Goal: Complete application form

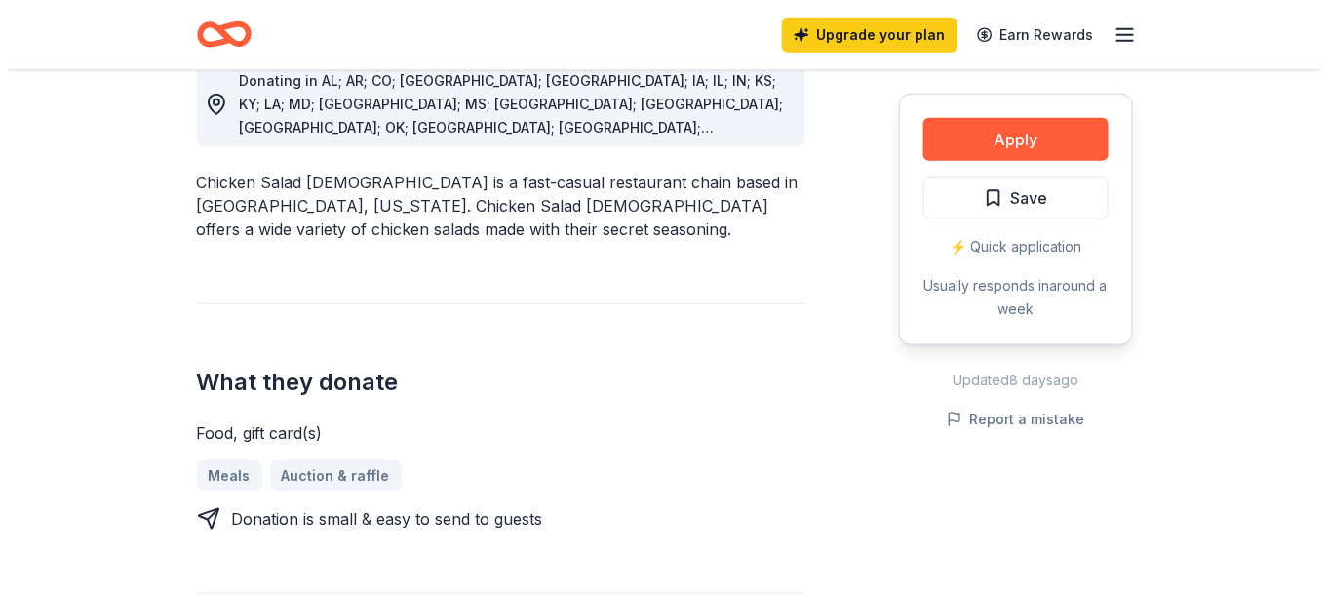
scroll to position [585, 0]
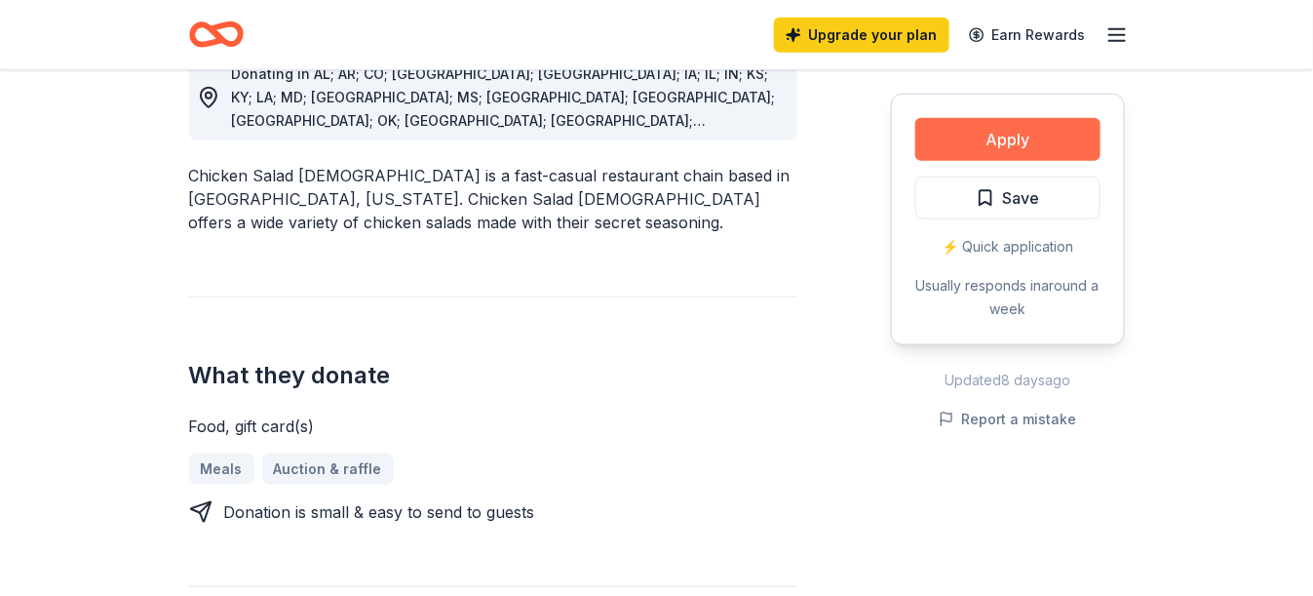
click at [996, 136] on button "Apply" at bounding box center [1007, 139] width 185 height 43
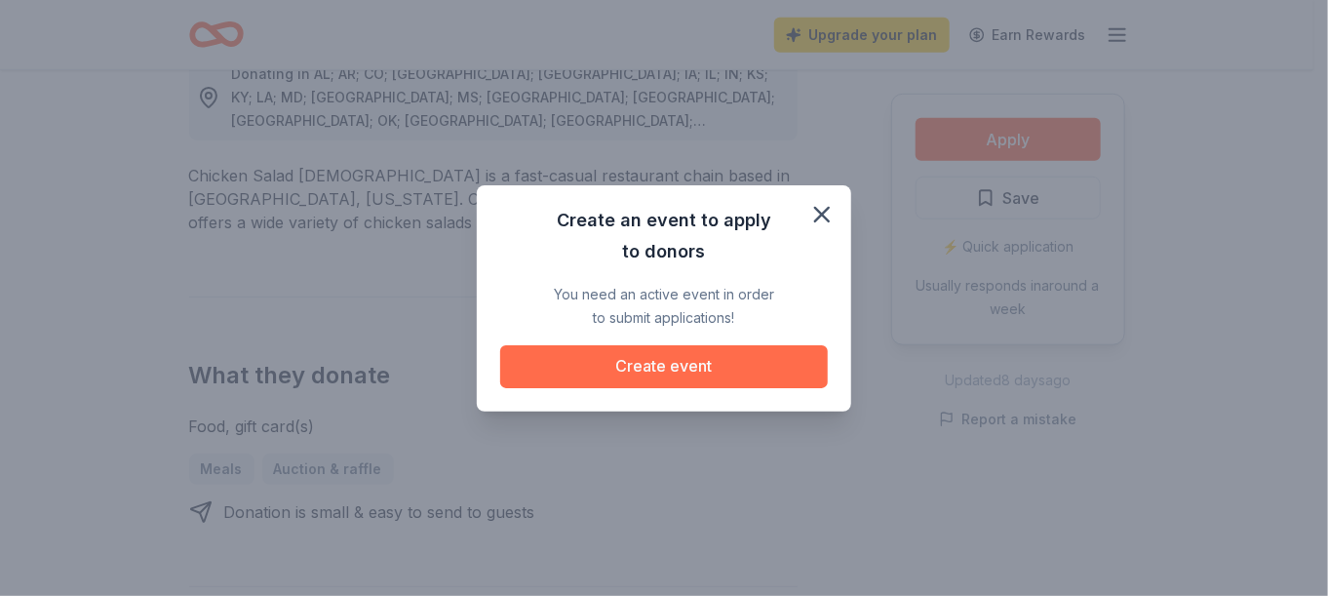
click at [655, 370] on button "Create event" at bounding box center [664, 366] width 328 height 43
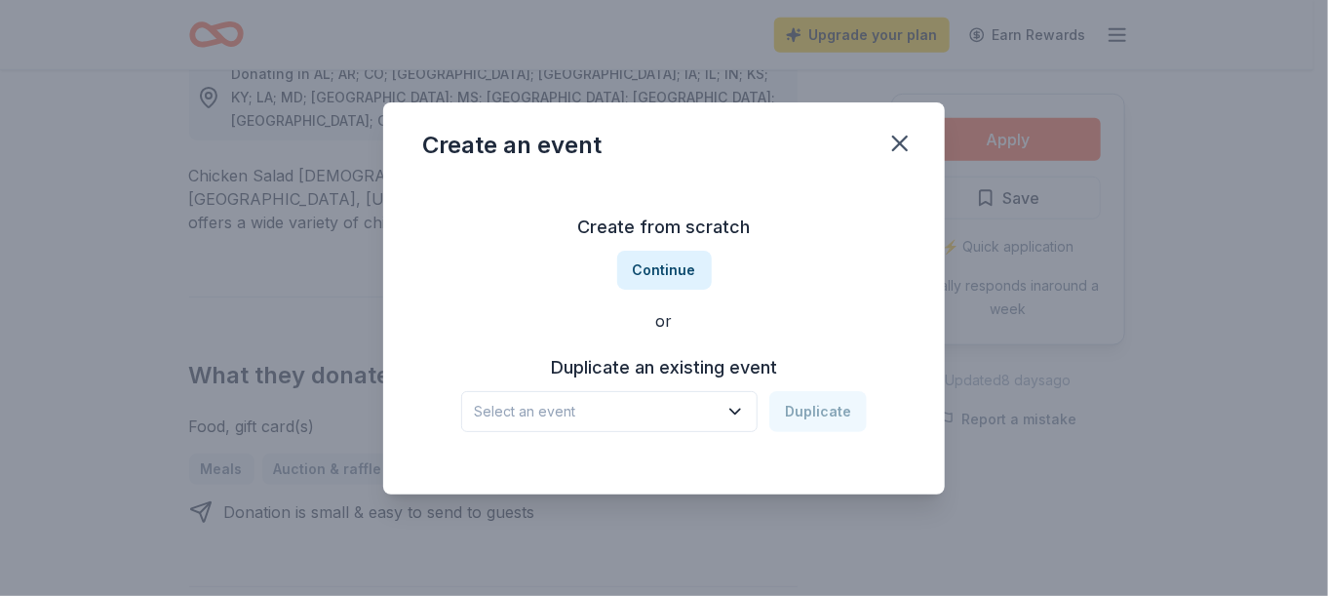
click at [744, 407] on icon "button" at bounding box center [734, 411] width 19 height 19
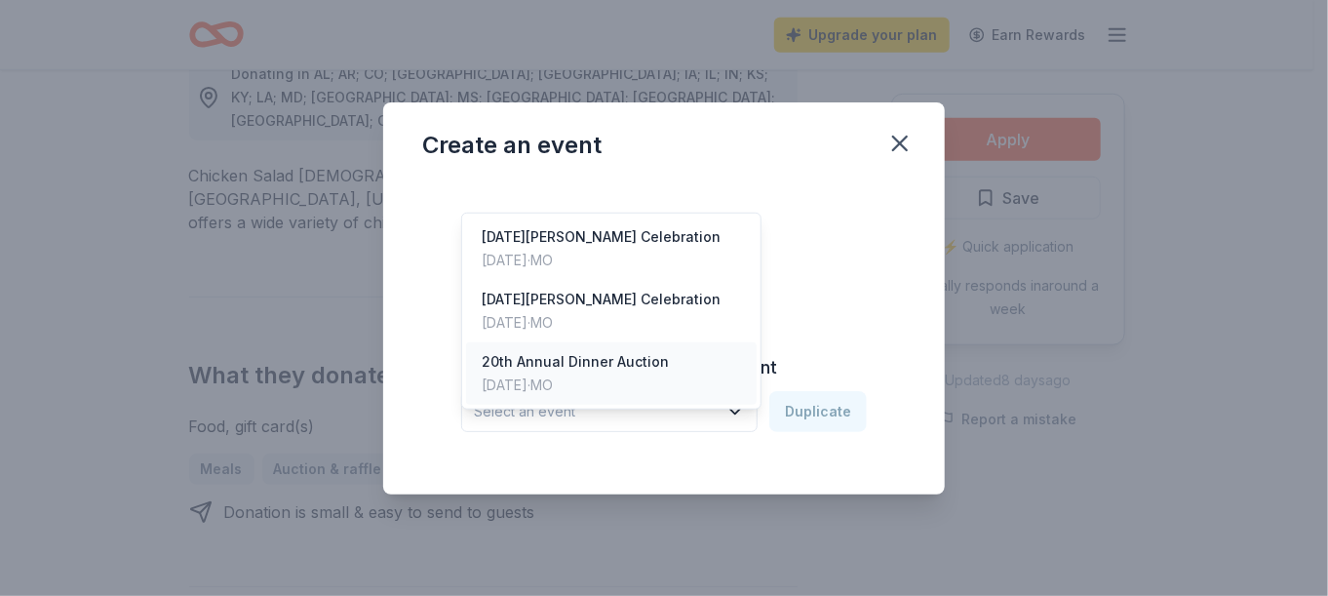
click at [676, 352] on div "20th Annual Dinner Auction [DATE] · [GEOGRAPHIC_DATA]" at bounding box center [611, 373] width 291 height 62
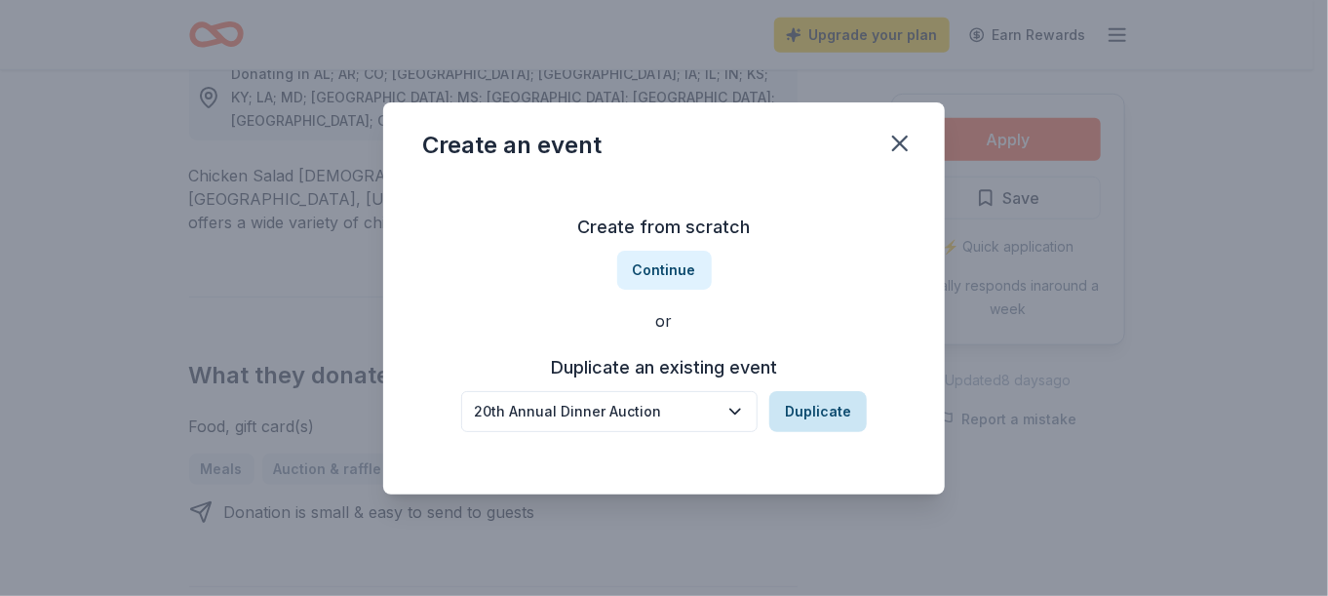
click at [829, 409] on button "Duplicate" at bounding box center [817, 411] width 97 height 41
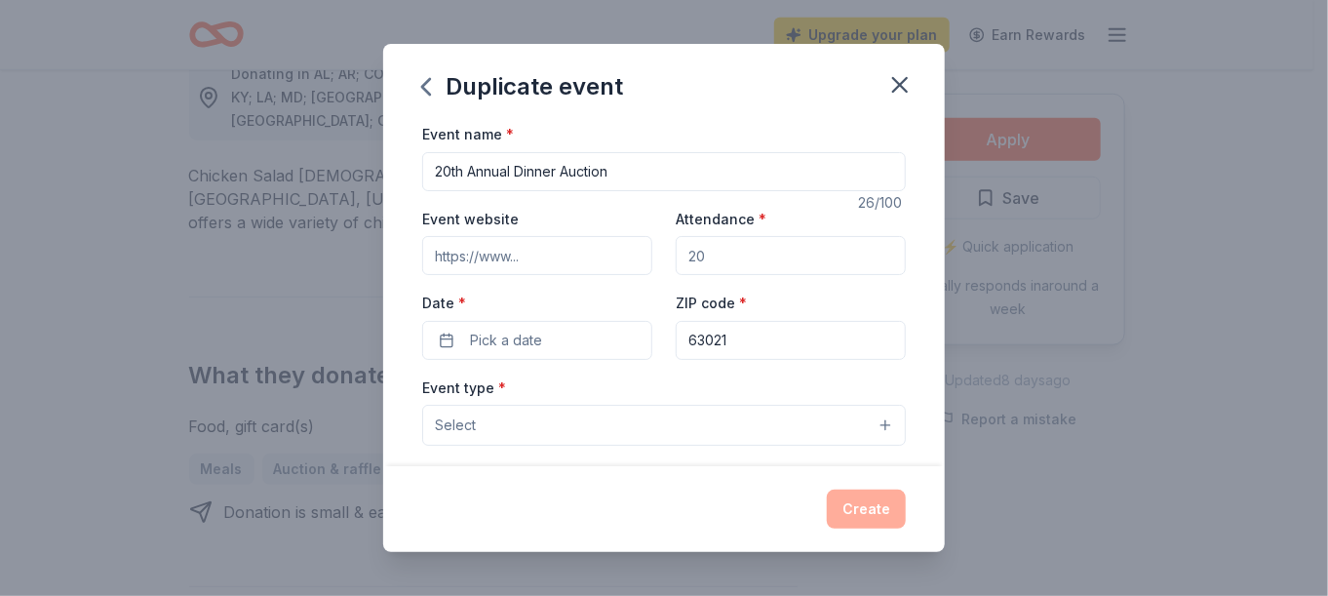
click at [448, 175] on input "20th Annual Dinner Auction" at bounding box center [664, 171] width 484 height 39
type input "21th Annual Dinner Auction"
click at [567, 257] on input "Event website" at bounding box center [537, 255] width 230 height 39
drag, startPoint x: 432, startPoint y: 256, endPoint x: 799, endPoint y: 243, distance: 366.8
click at [799, 243] on div "Event website Attendance * Date * Pick a date ZIP code * 63021" at bounding box center [664, 283] width 484 height 153
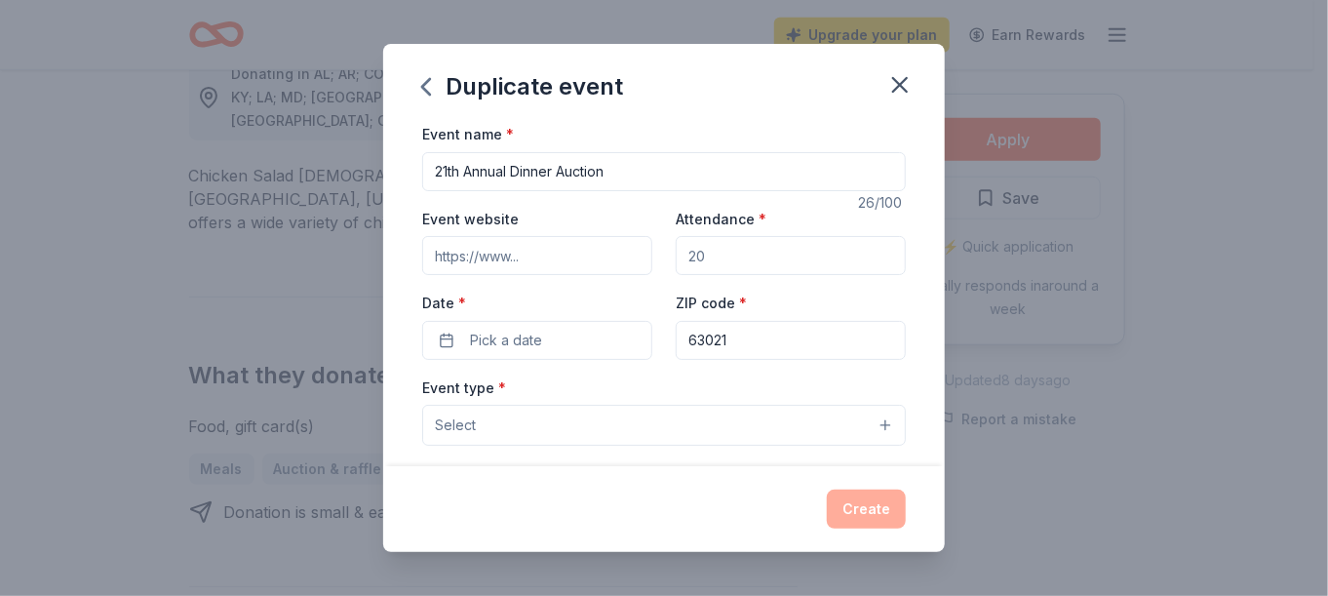
paste input "[URL][DOMAIN_NAME]"
type input "[URL][DOMAIN_NAME]"
click at [754, 257] on input "Attendance *" at bounding box center [791, 255] width 230 height 39
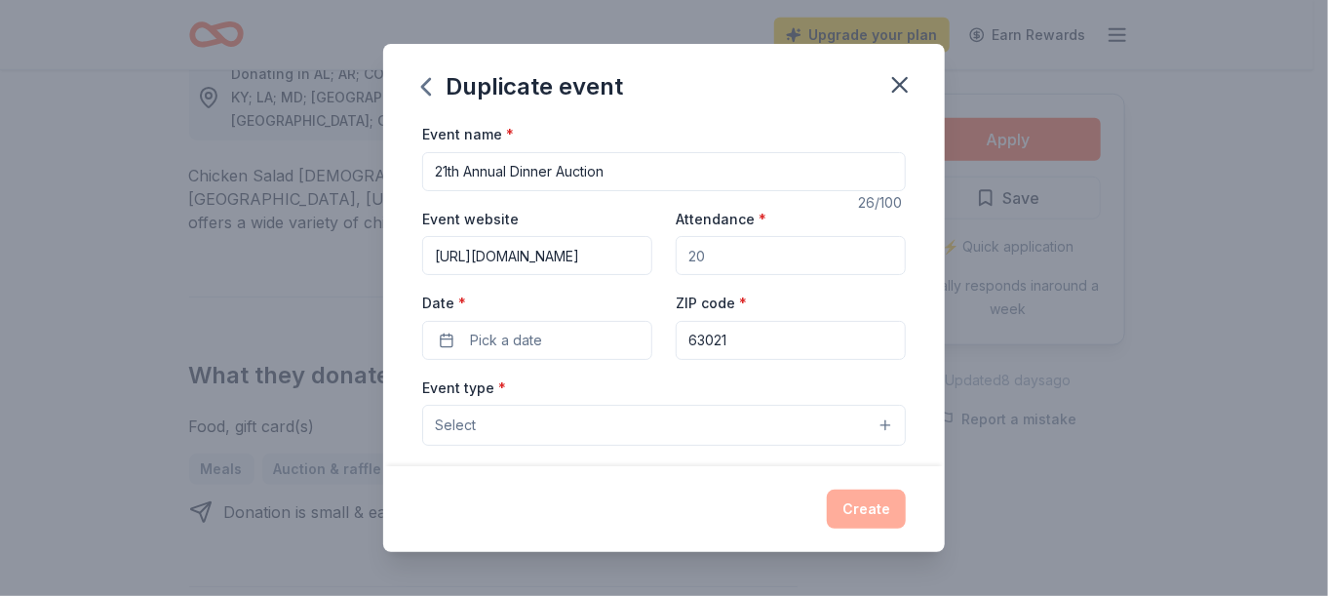
click at [716, 262] on input "Attendance *" at bounding box center [791, 255] width 230 height 39
type input "200"
click at [567, 343] on button "Pick a date" at bounding box center [537, 340] width 230 height 39
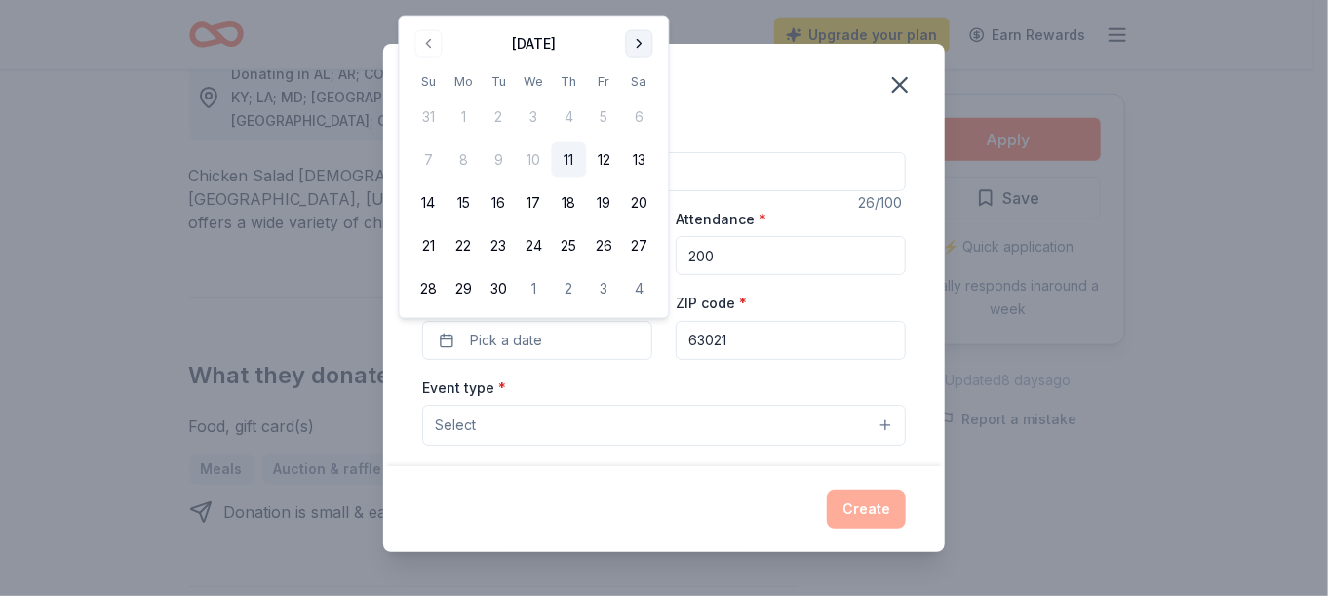
click at [637, 38] on button "Go to next month" at bounding box center [639, 43] width 27 height 27
click at [632, 203] on button "18" at bounding box center [639, 202] width 35 height 35
click at [598, 426] on button "Select" at bounding box center [664, 425] width 484 height 41
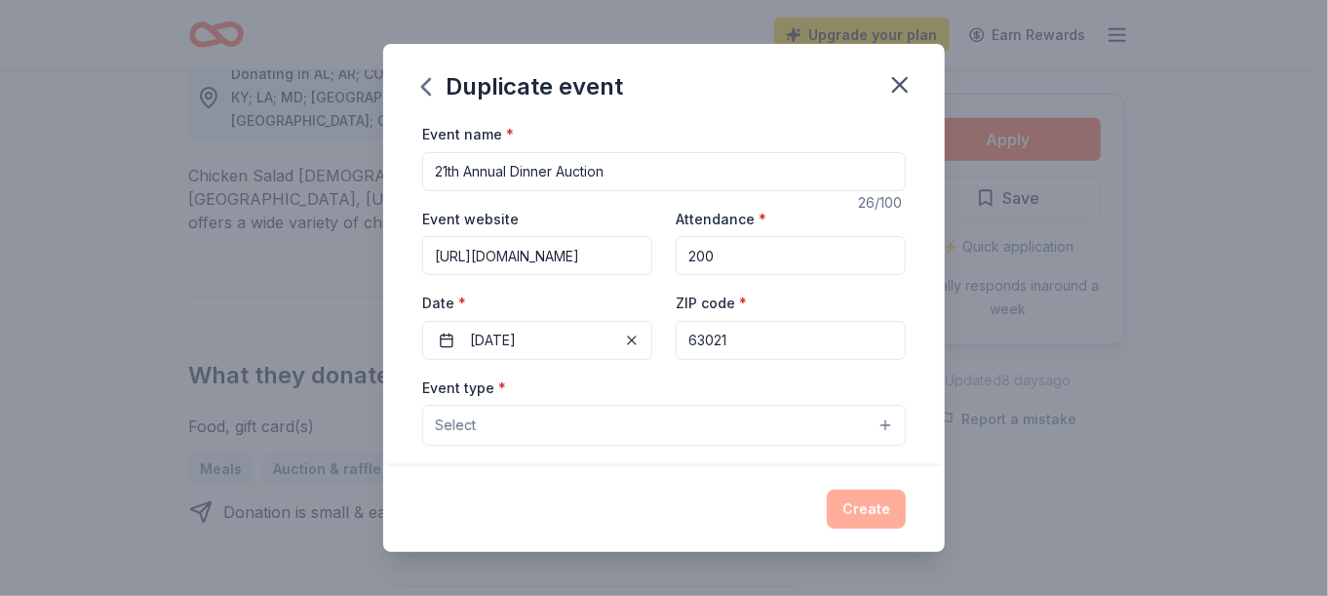
click at [865, 421] on button "Select" at bounding box center [664, 425] width 484 height 41
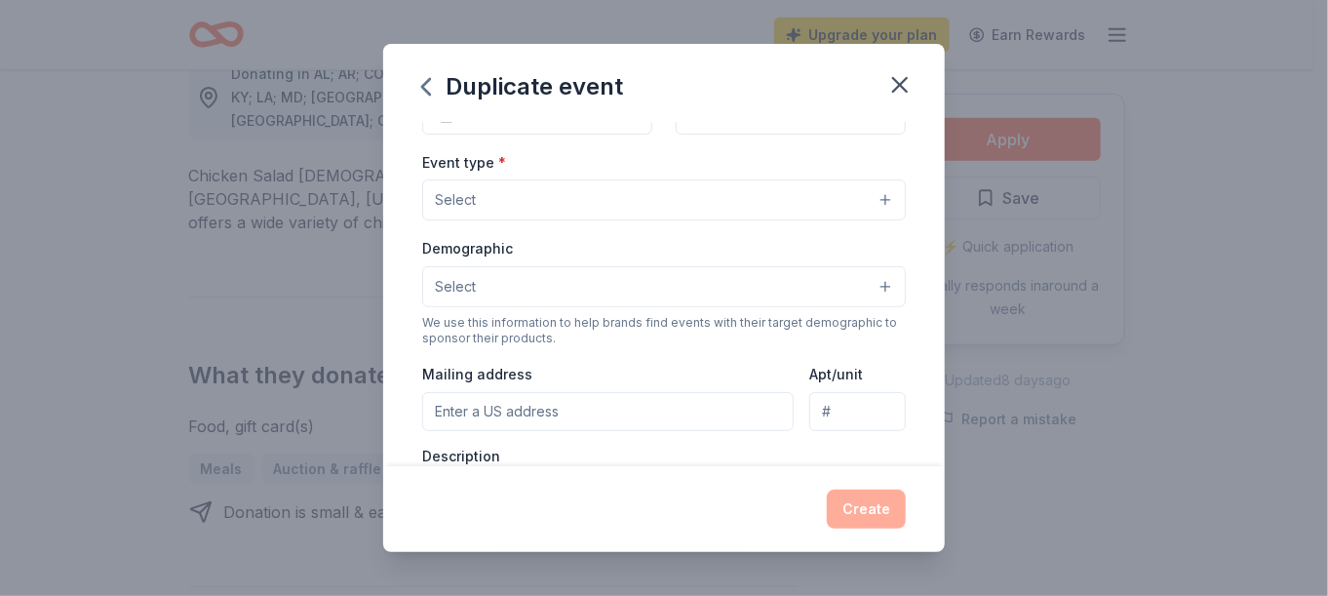
scroll to position [195, 0]
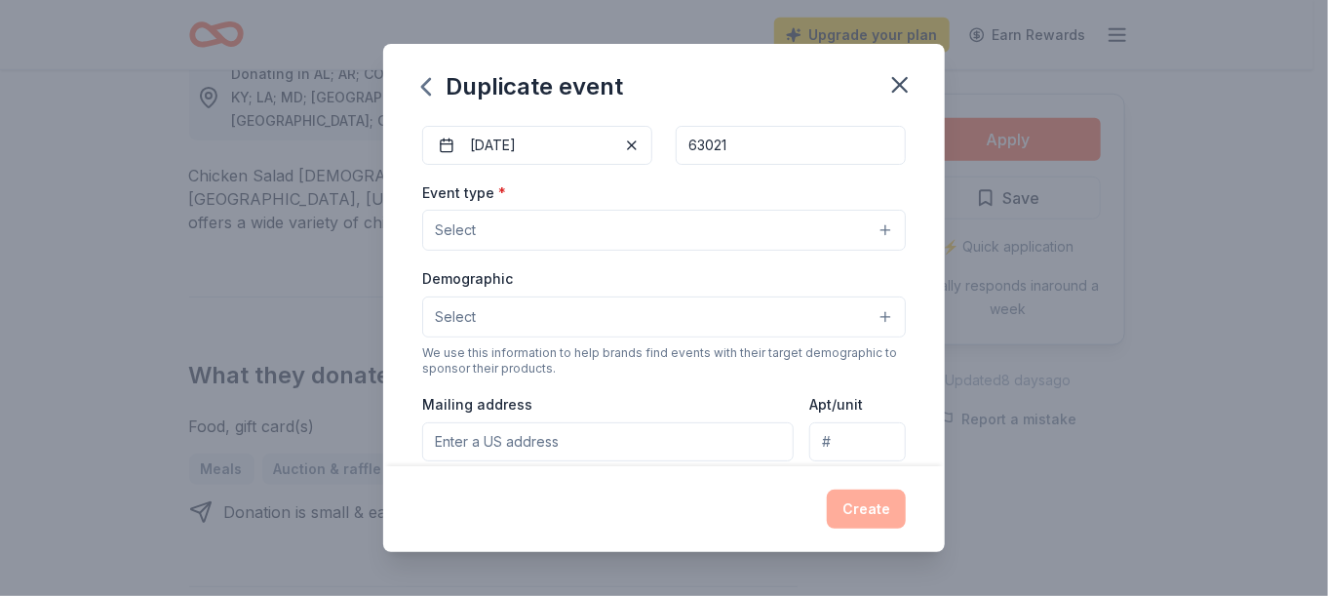
click at [564, 236] on button "Select" at bounding box center [664, 230] width 484 height 41
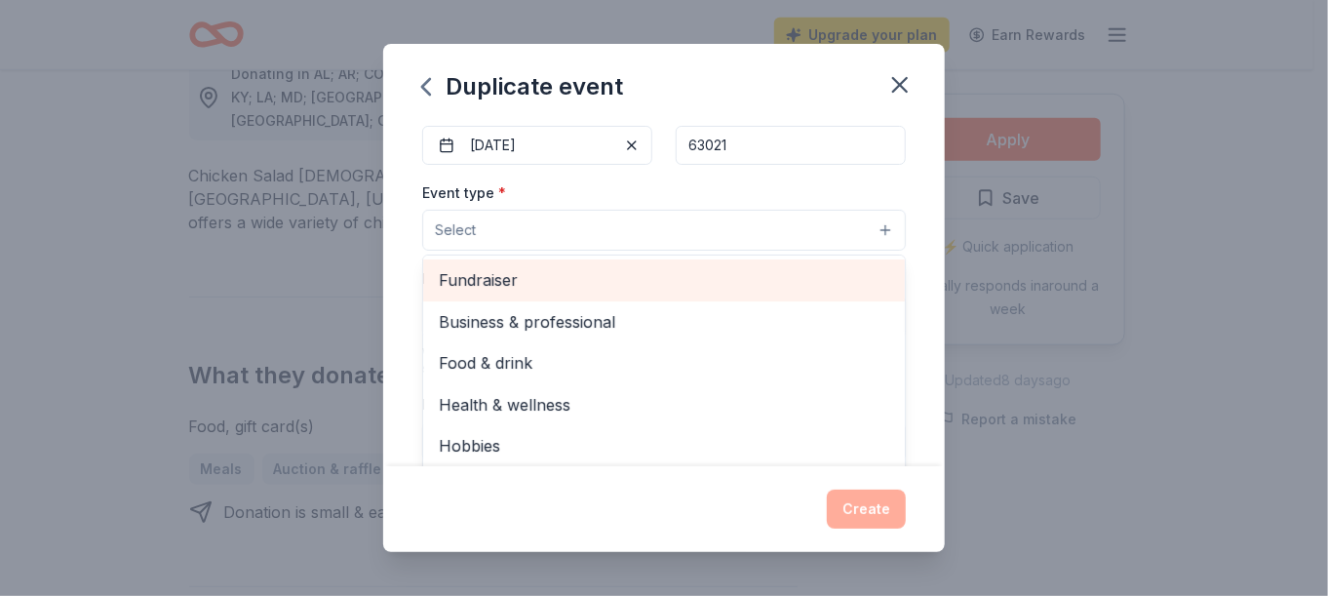
click at [566, 281] on span "Fundraiser" at bounding box center [664, 279] width 450 height 25
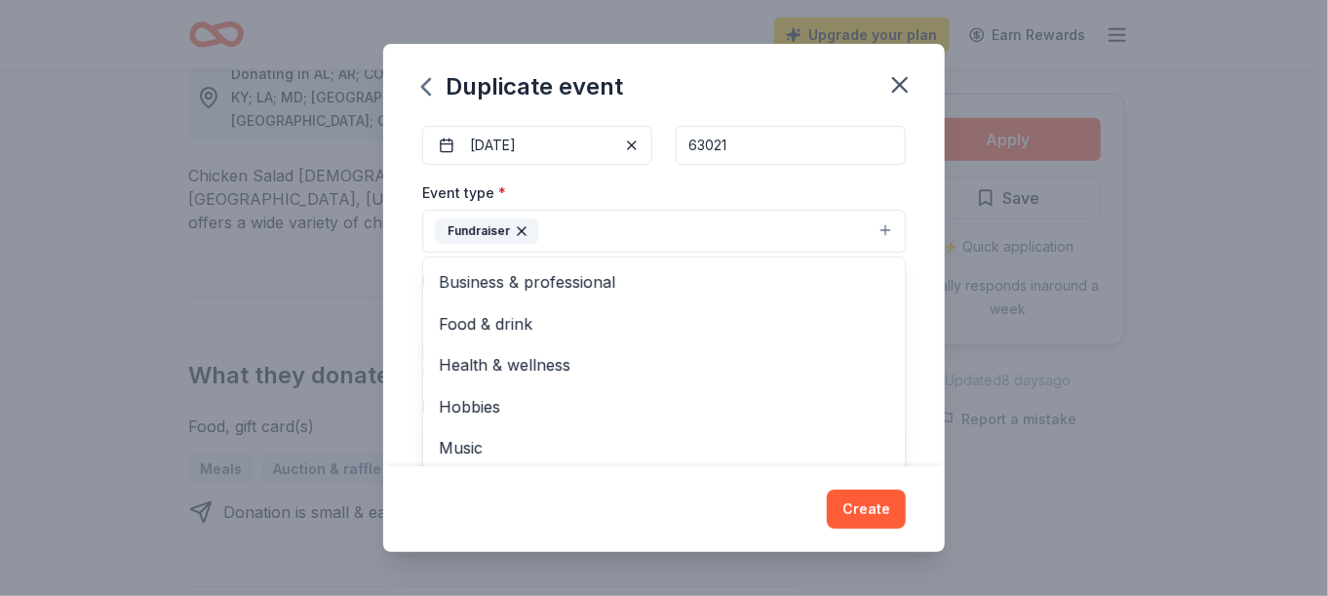
click at [1219, 388] on div "Duplicate event Event name * 21th Annual Dinner Auction 26 /100 Event website […" at bounding box center [664, 298] width 1328 height 596
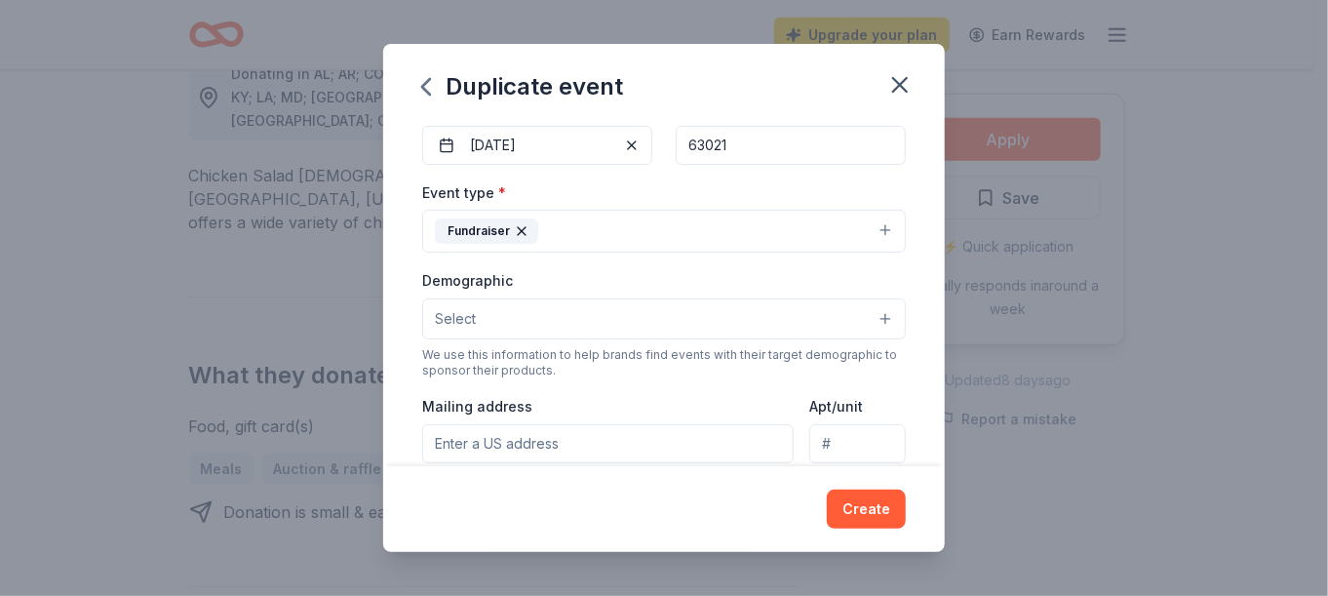
click at [519, 315] on button "Select" at bounding box center [664, 318] width 484 height 41
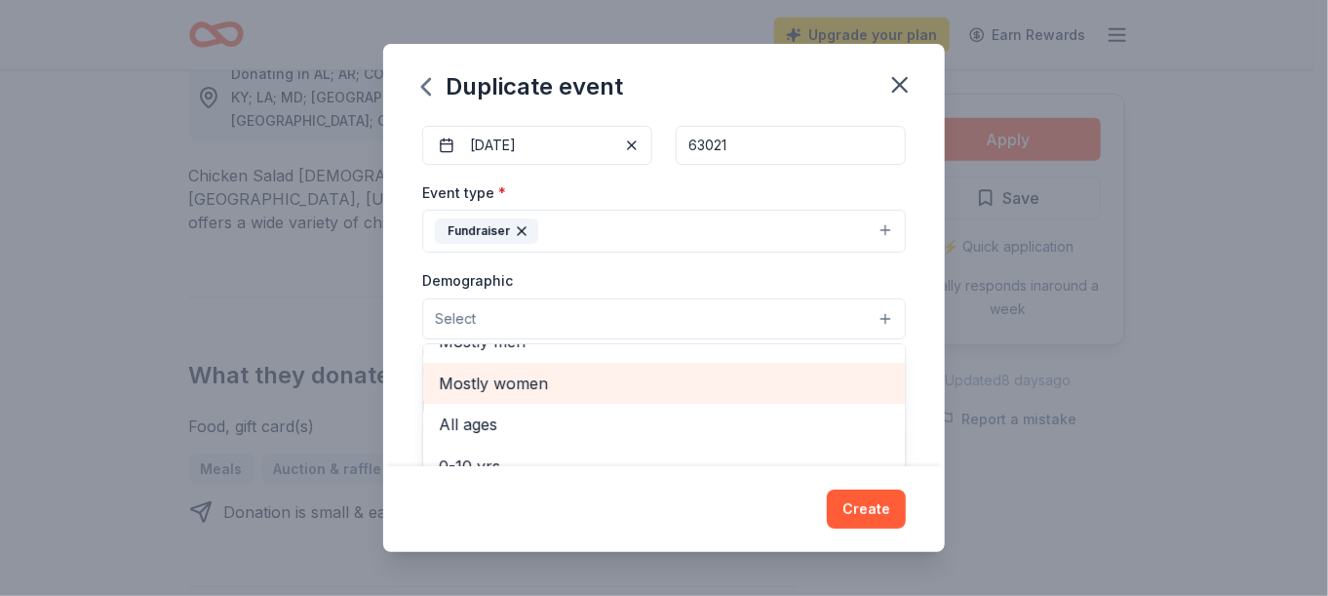
scroll to position [97, 0]
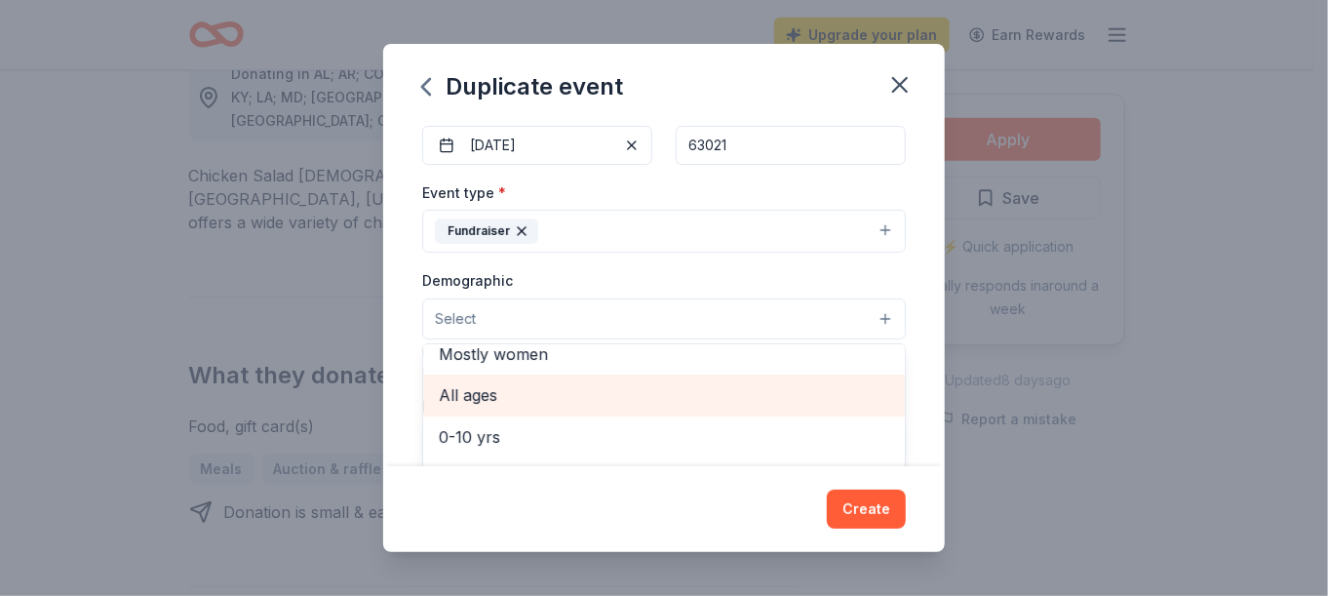
click at [572, 403] on span "All ages" at bounding box center [664, 394] width 450 height 25
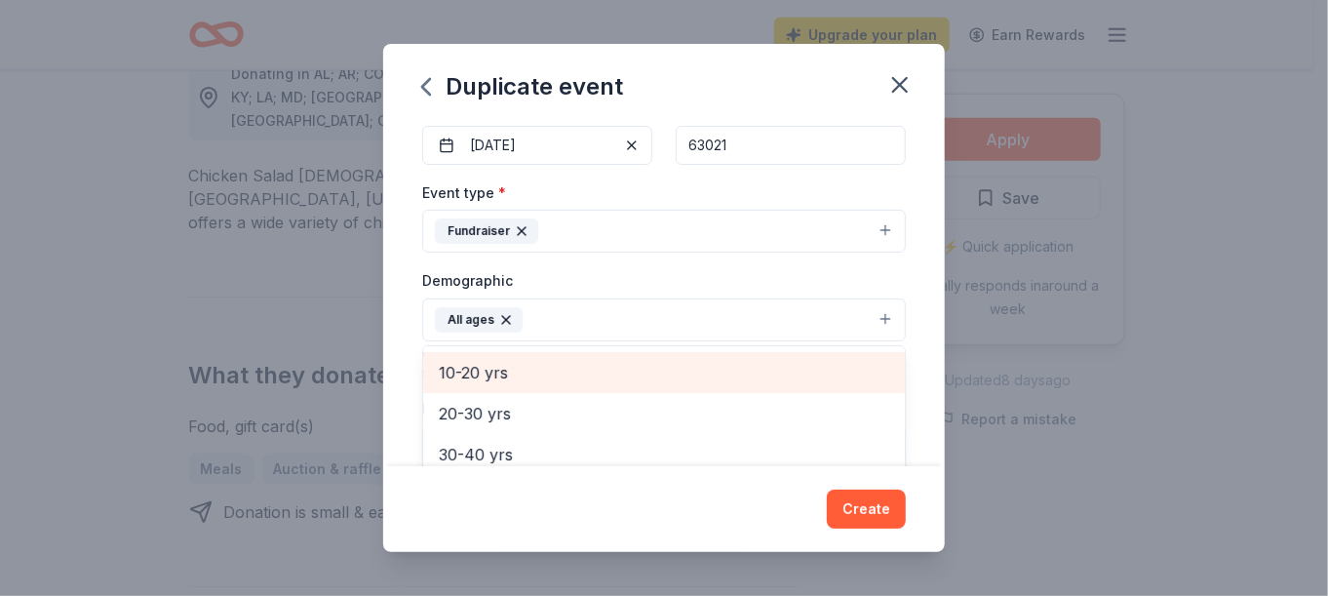
scroll to position [195, 0]
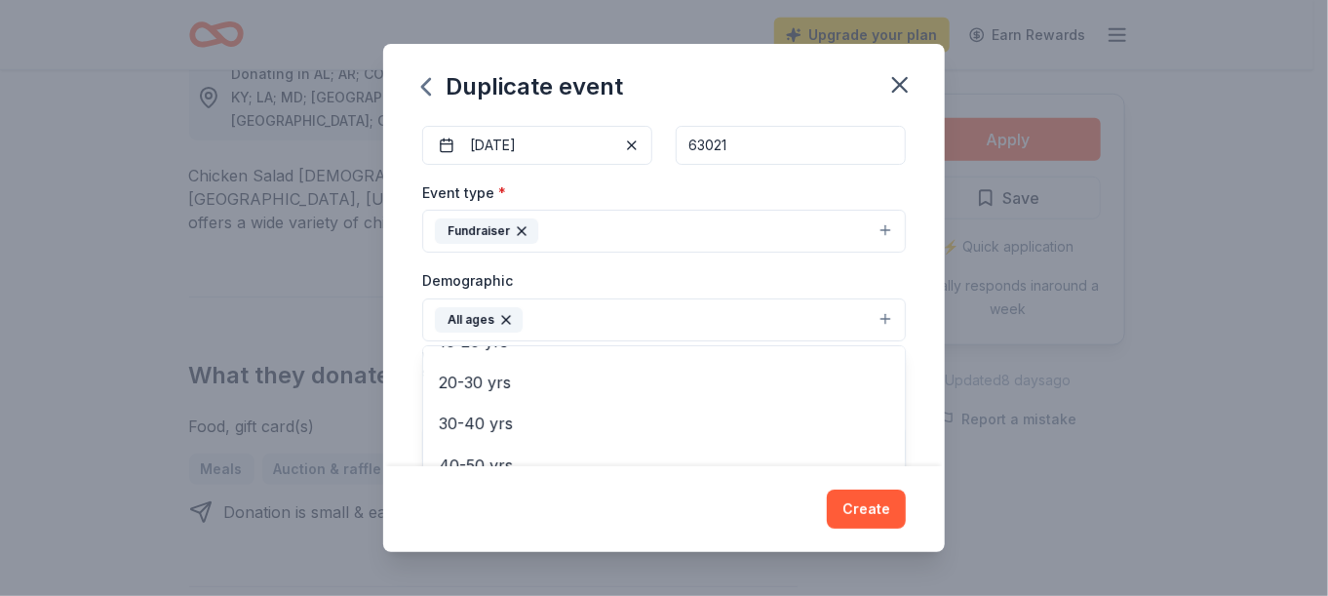
click at [1248, 450] on div "Duplicate event Event name * 21th Annual Dinner Auction 26 /100 Event website […" at bounding box center [664, 298] width 1328 height 596
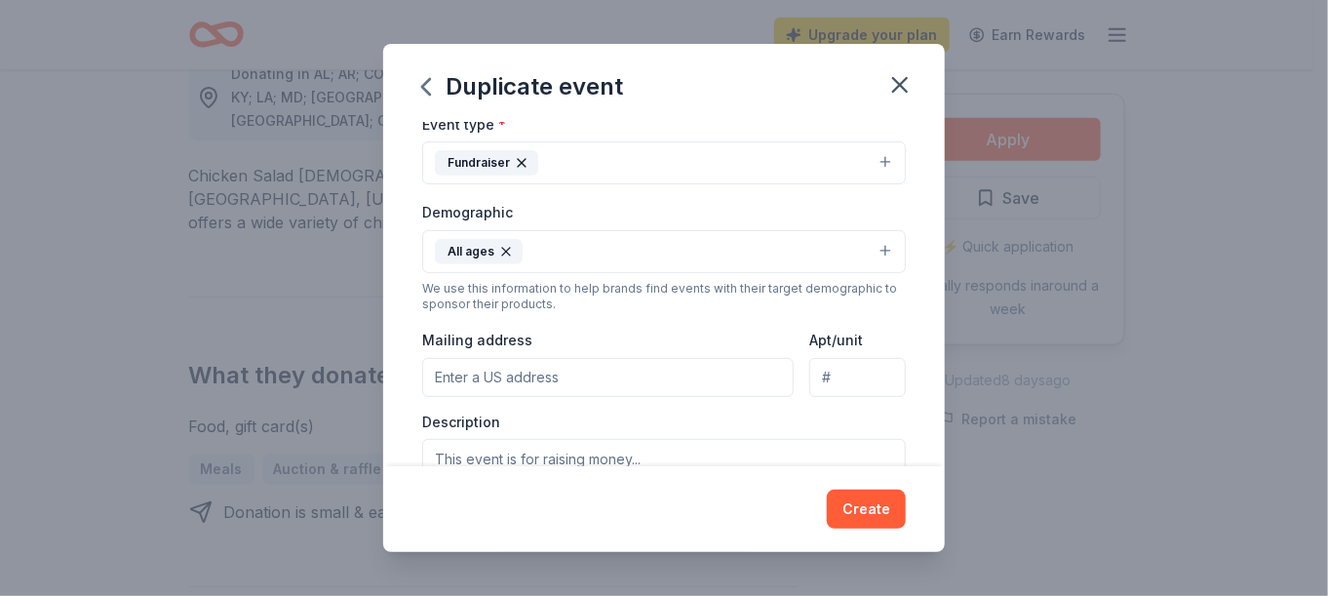
scroll to position [292, 0]
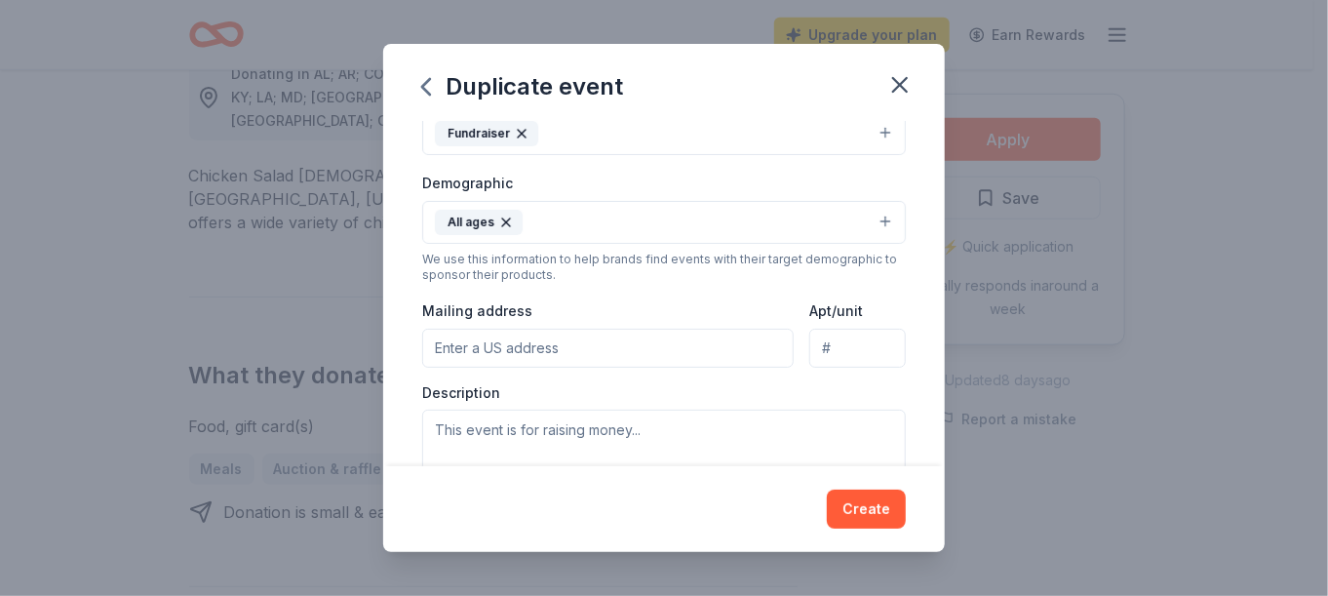
click at [511, 226] on icon "button" at bounding box center [506, 222] width 16 height 16
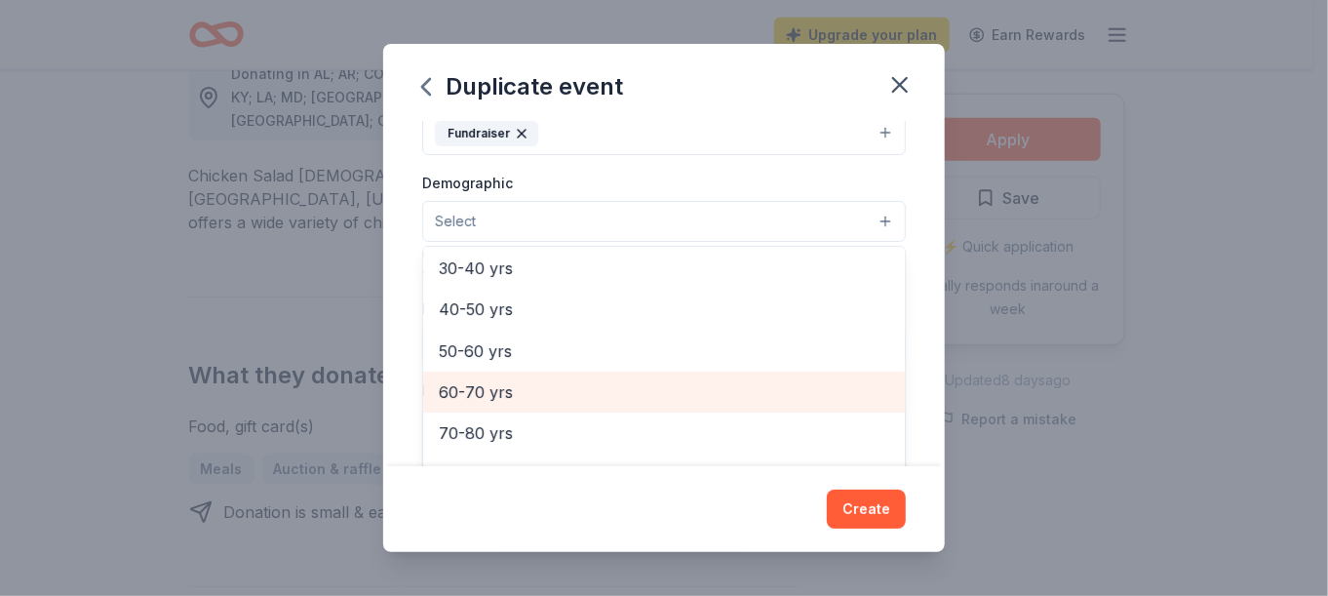
scroll to position [0, 0]
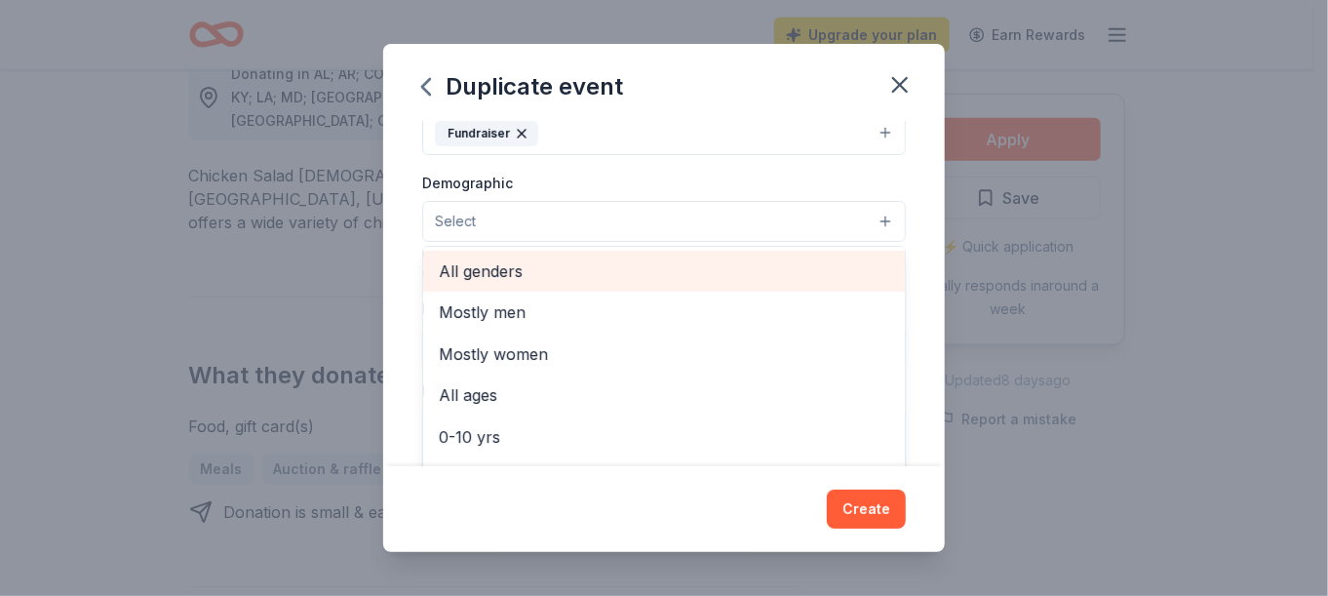
click at [496, 272] on span "All genders" at bounding box center [664, 270] width 450 height 25
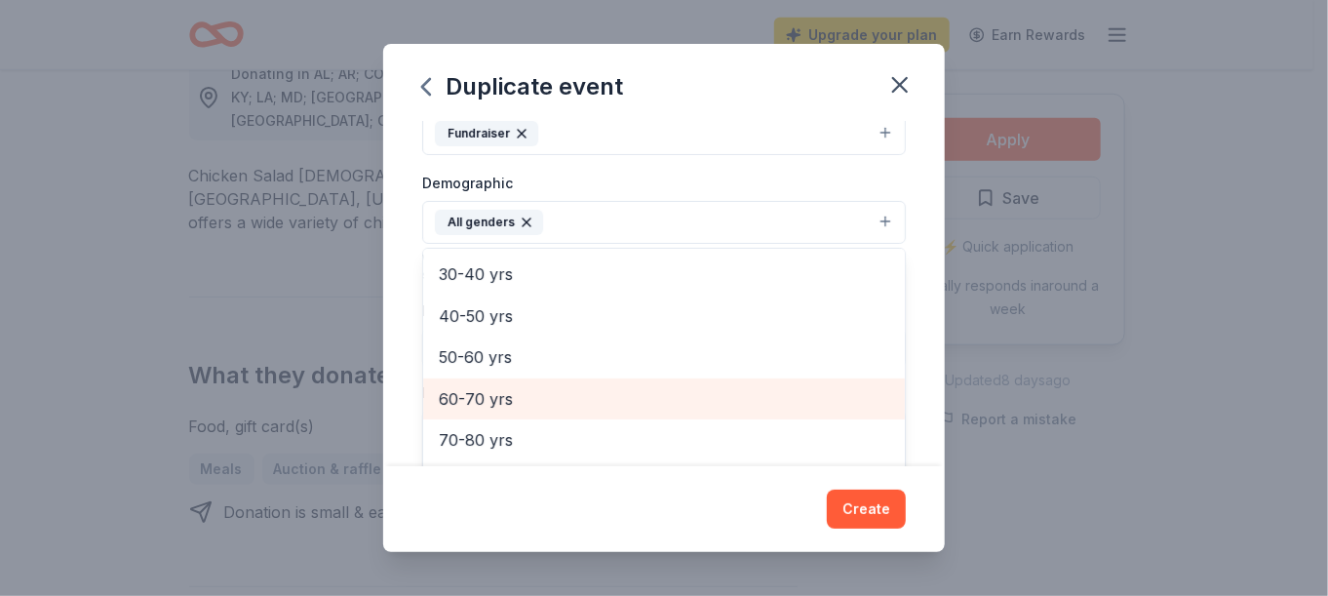
scroll to position [271, 0]
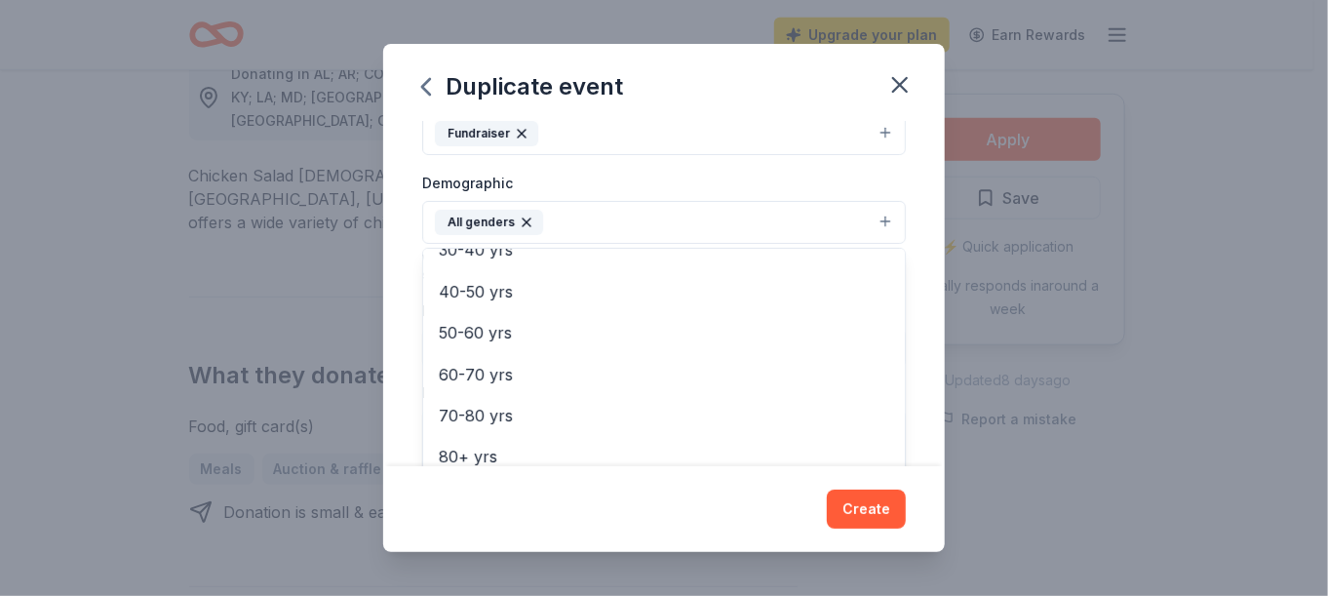
click at [1228, 436] on div "Duplicate event Event name * 21th Annual Dinner Auction 26 /100 Event website […" at bounding box center [664, 298] width 1328 height 596
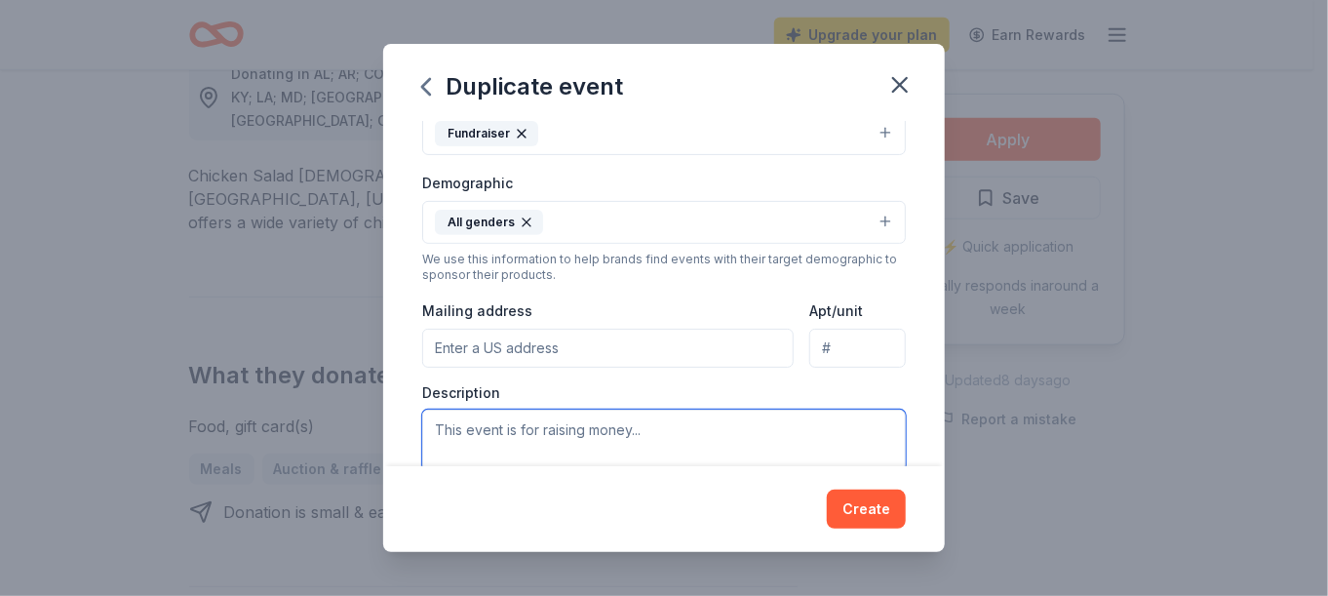
click at [685, 450] on textarea at bounding box center [664, 453] width 484 height 88
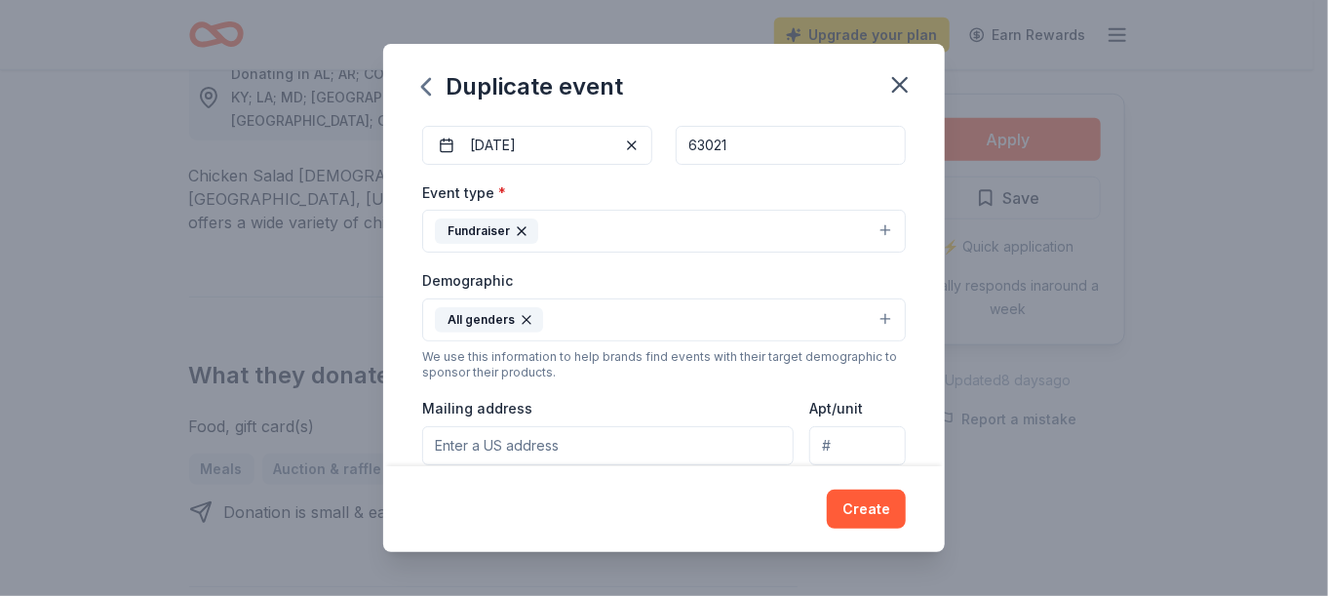
scroll to position [292, 0]
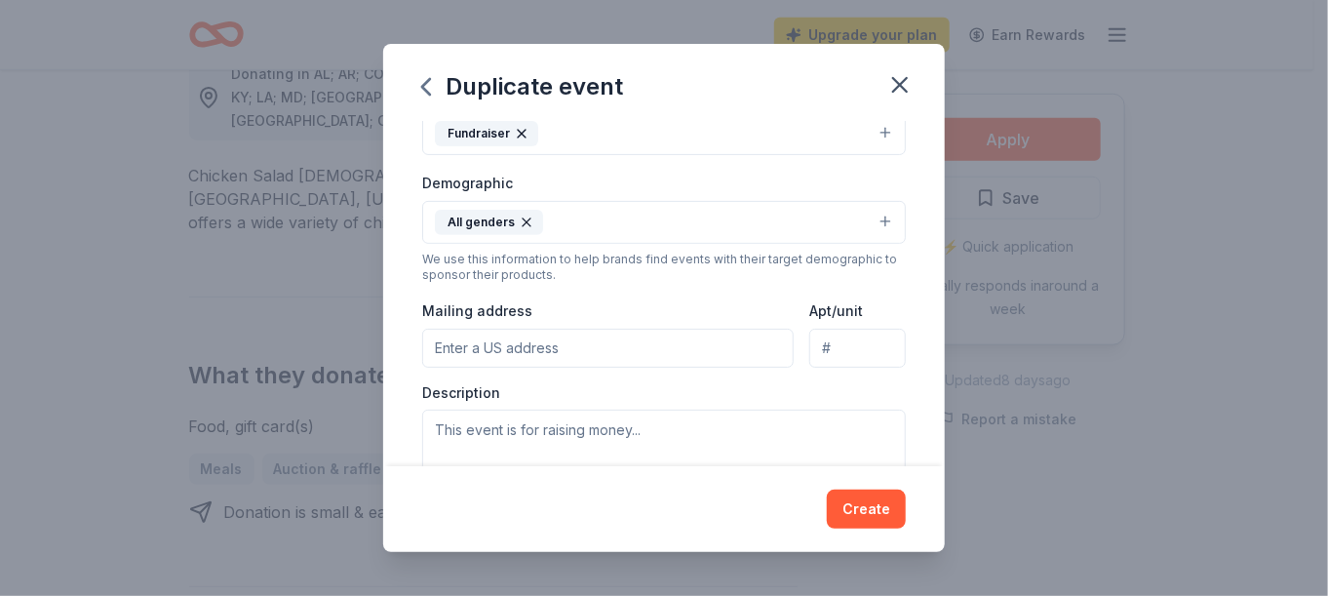
click at [602, 344] on input "Mailing address" at bounding box center [607, 348] width 371 height 39
type input "[STREET_ADDRESS]"
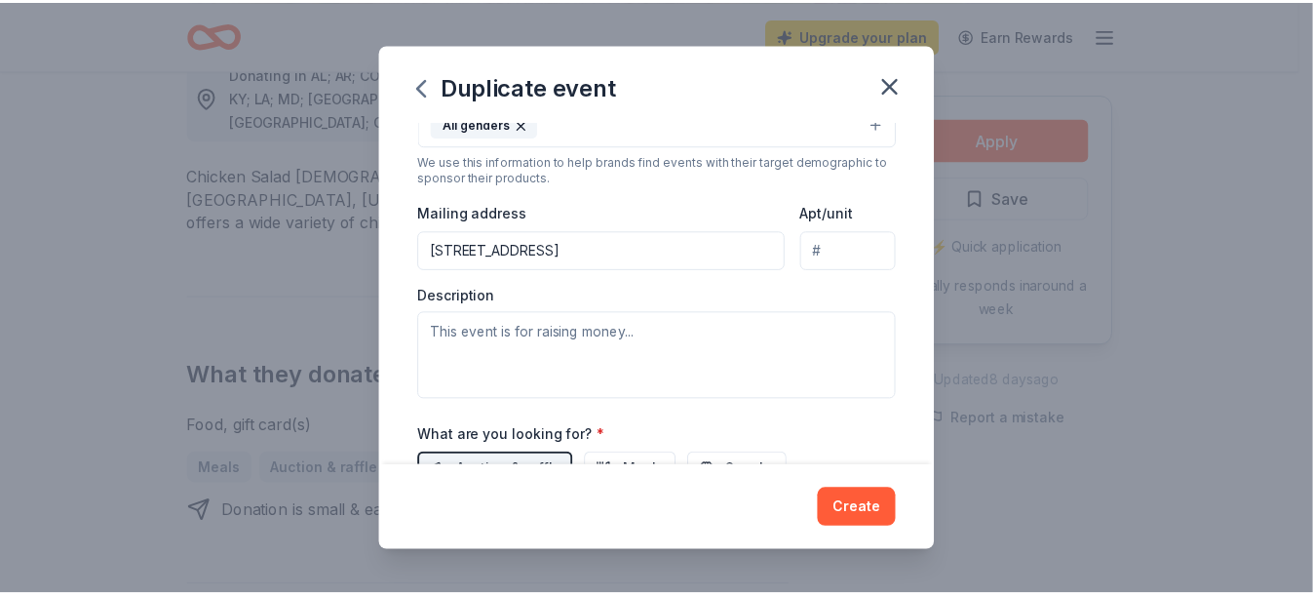
scroll to position [487, 0]
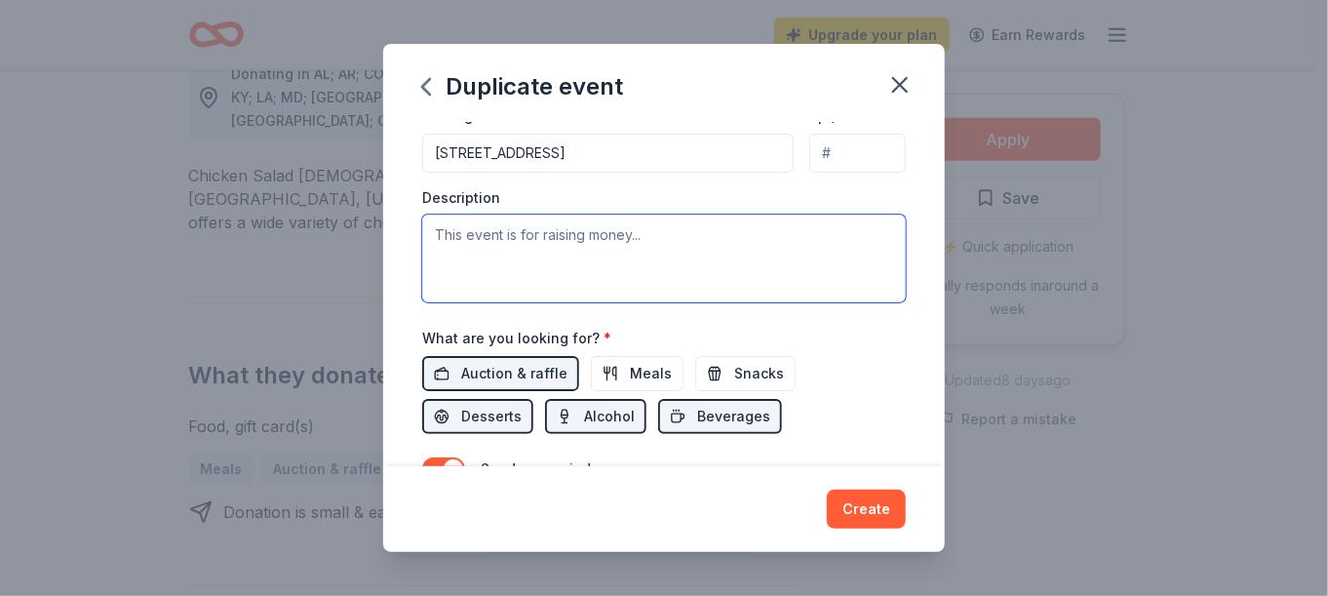
click at [437, 238] on textarea at bounding box center [664, 258] width 484 height 88
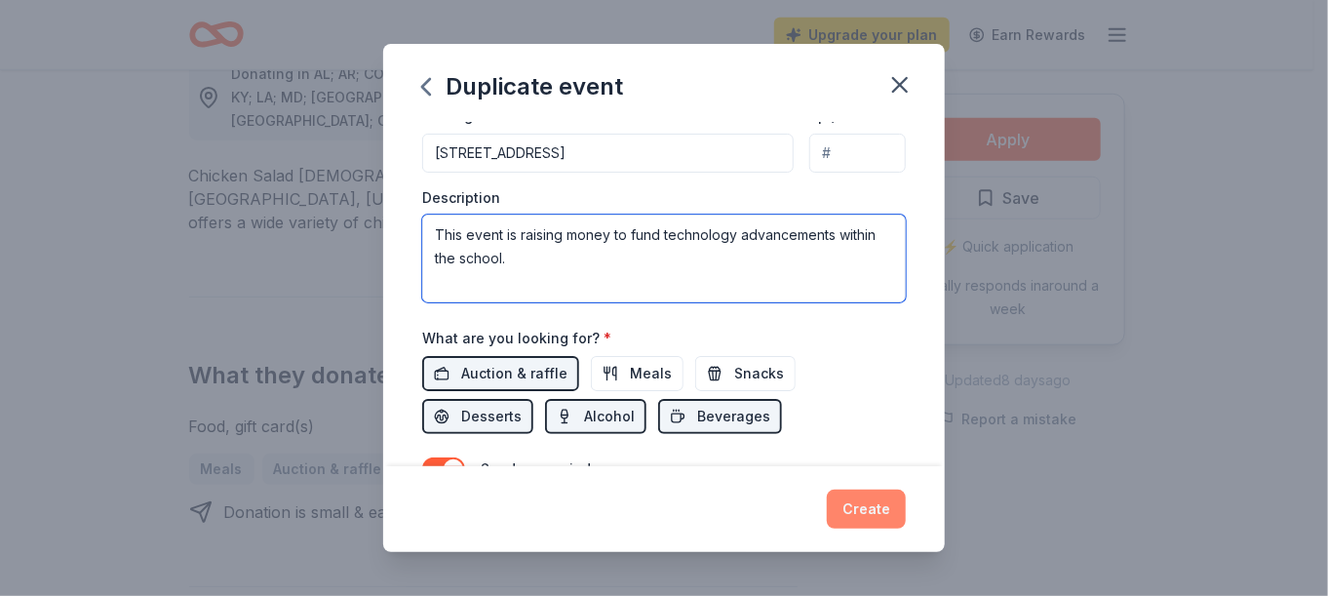
type textarea "This event is raising money to fund technology advancements within the school."
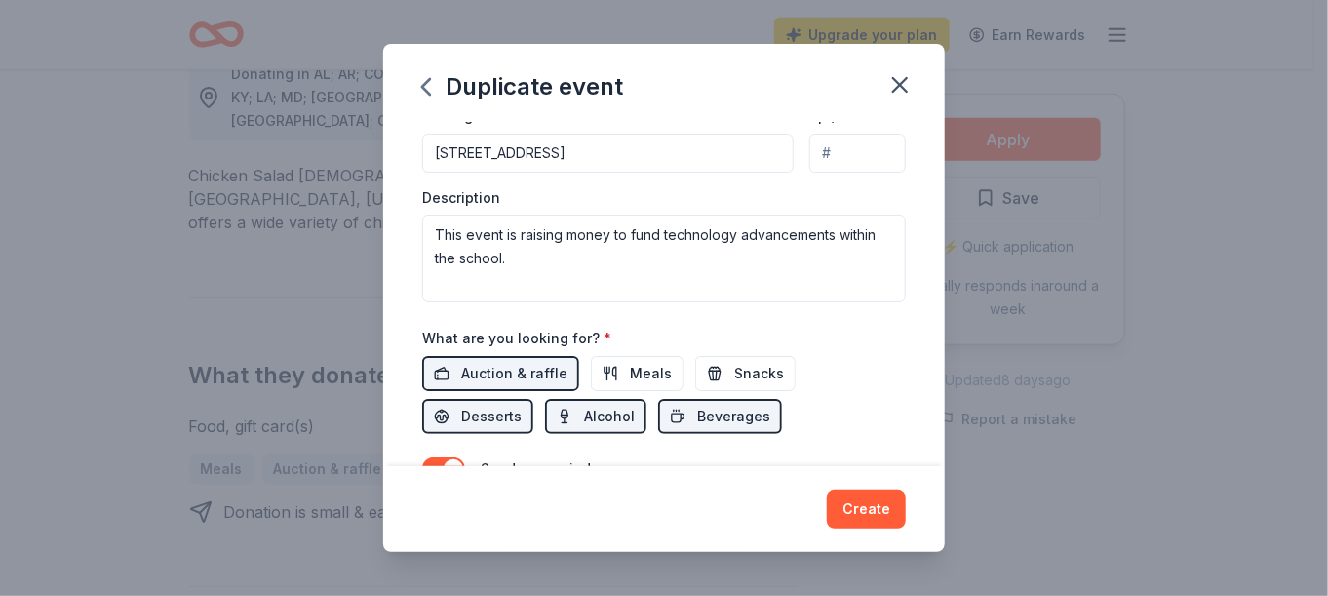
drag, startPoint x: 860, startPoint y: 506, endPoint x: 838, endPoint y: 508, distance: 21.5
click at [858, 508] on button "Create" at bounding box center [866, 508] width 79 height 39
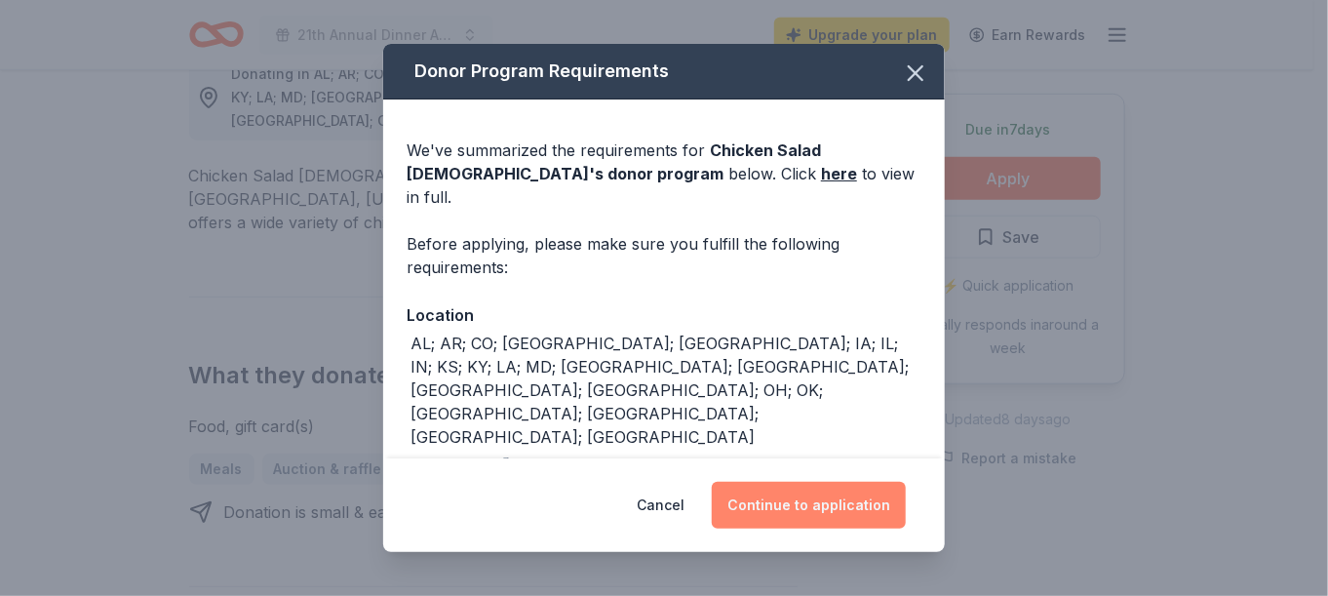
click at [817, 506] on button "Continue to application" at bounding box center [809, 505] width 194 height 47
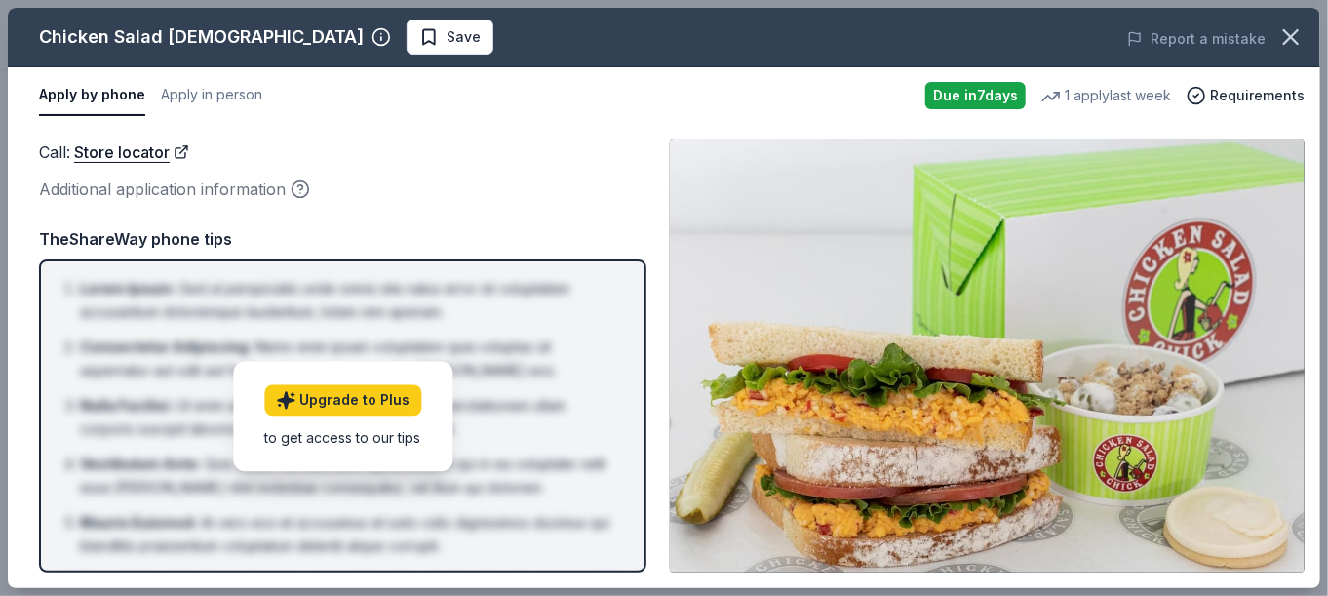
click at [514, 195] on div "Additional application information" at bounding box center [342, 188] width 607 height 25
click at [1275, 39] on button "button" at bounding box center [1290, 37] width 43 height 43
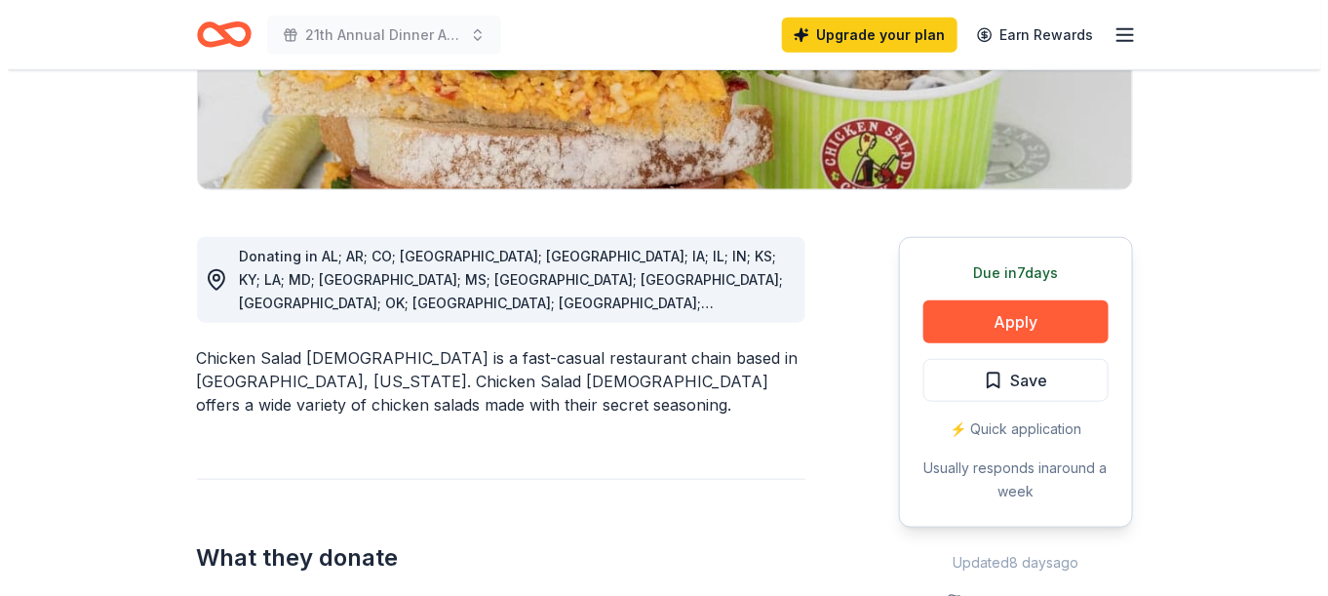
scroll to position [390, 0]
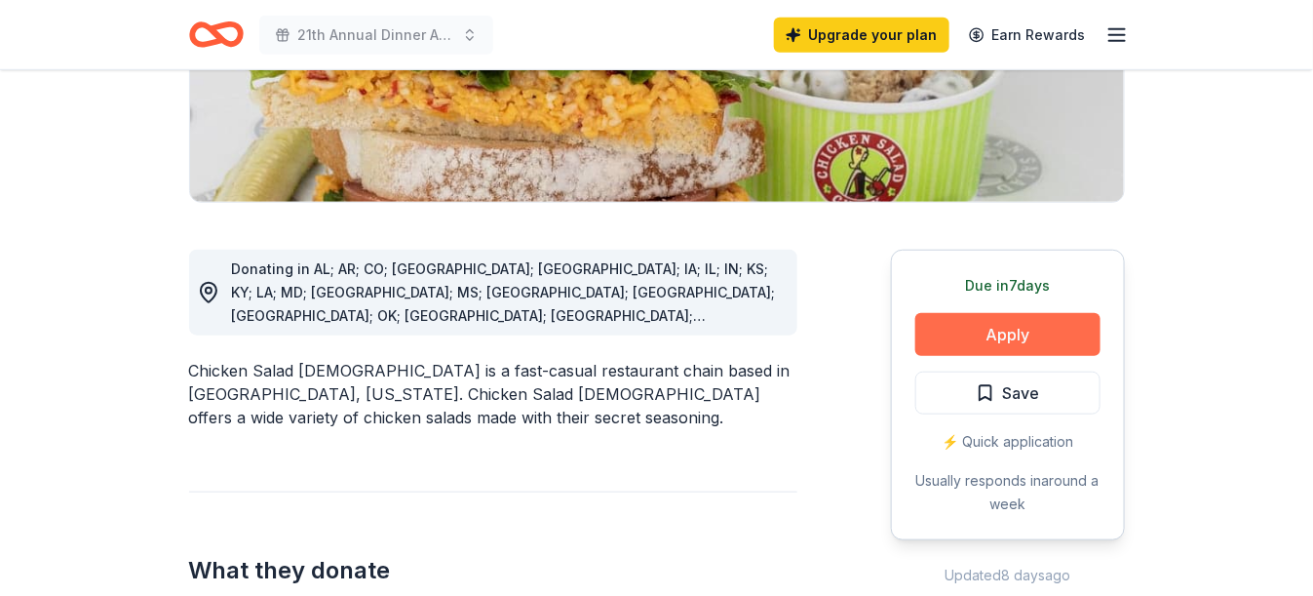
click at [982, 332] on button "Apply" at bounding box center [1007, 334] width 185 height 43
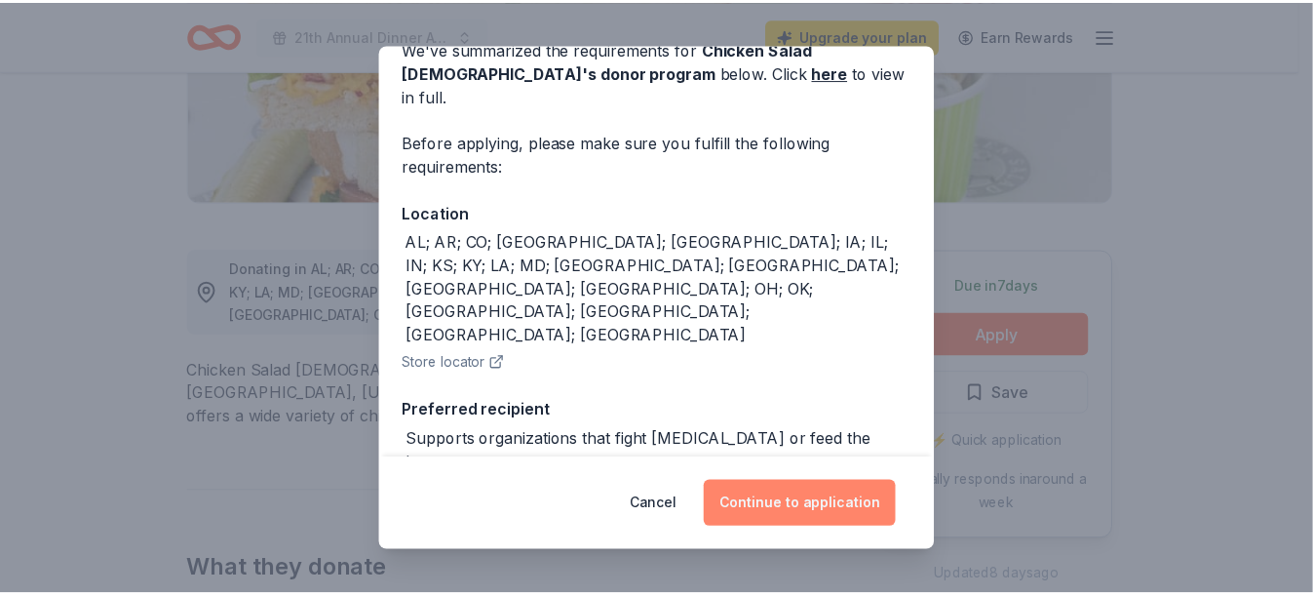
scroll to position [103, 0]
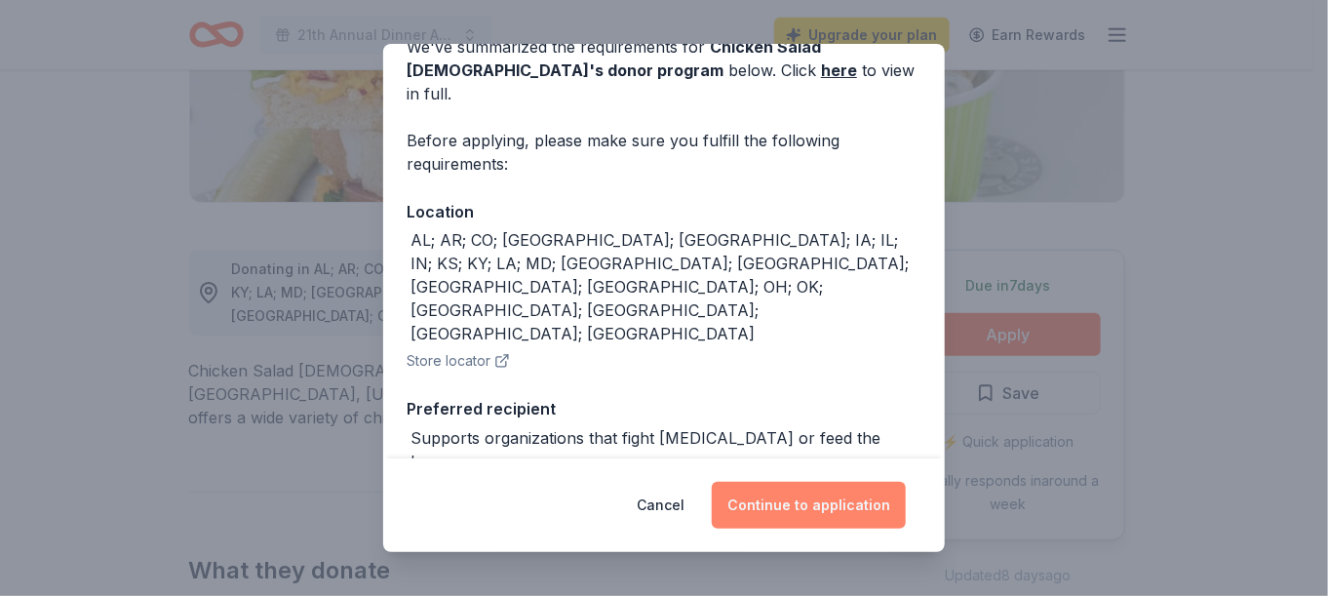
click at [778, 512] on button "Continue to application" at bounding box center [809, 505] width 194 height 47
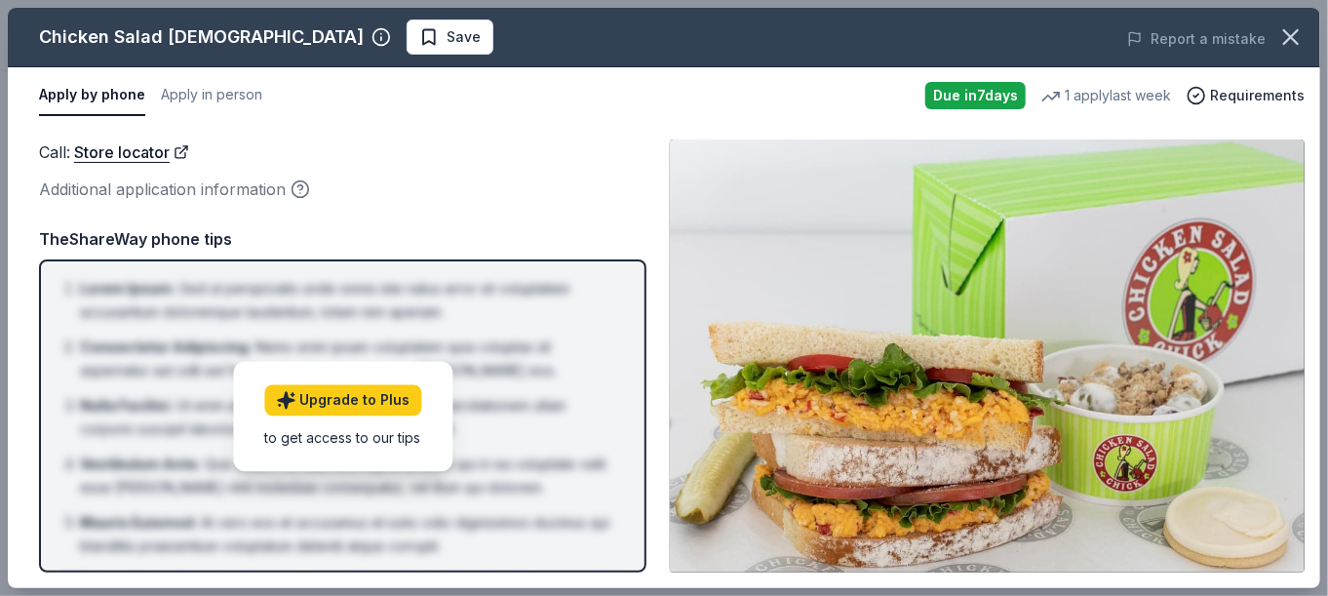
click at [469, 170] on div "Call : Store locator Additional application information" at bounding box center [342, 170] width 607 height 63
click at [359, 398] on link "Upgrade to Plus" at bounding box center [342, 399] width 157 height 31
click at [92, 94] on button "Apply by phone" at bounding box center [92, 95] width 106 height 41
click at [229, 97] on button "Apply in person" at bounding box center [211, 95] width 101 height 41
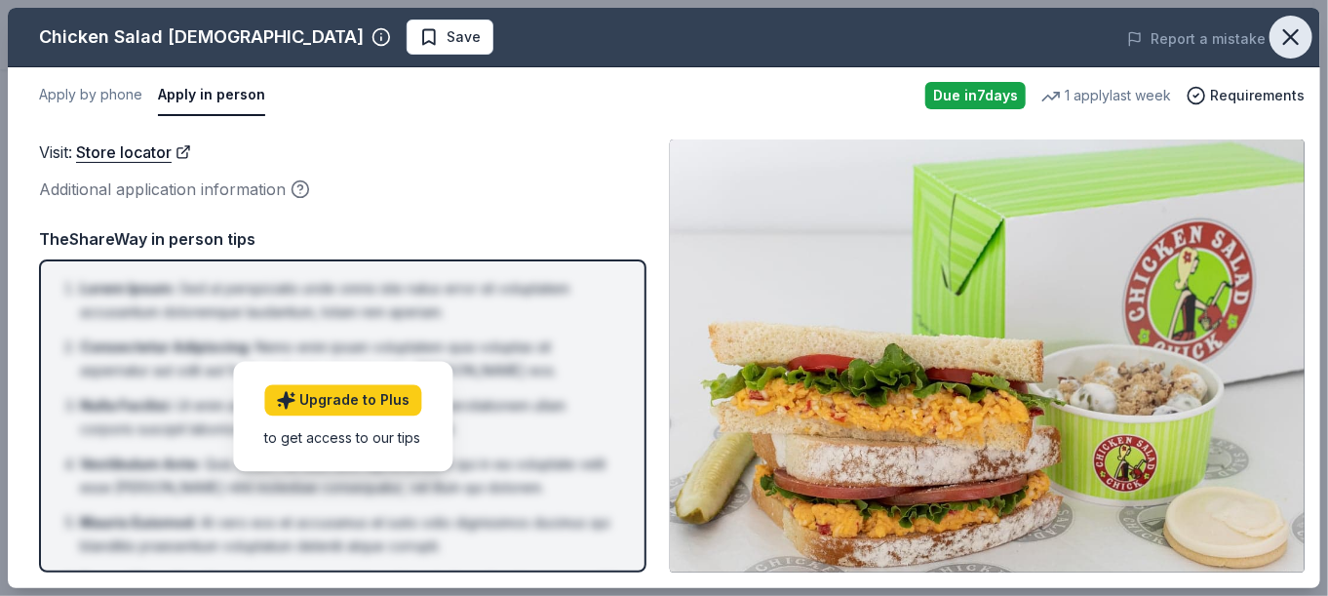
click at [1277, 36] on icon "button" at bounding box center [1290, 36] width 27 height 27
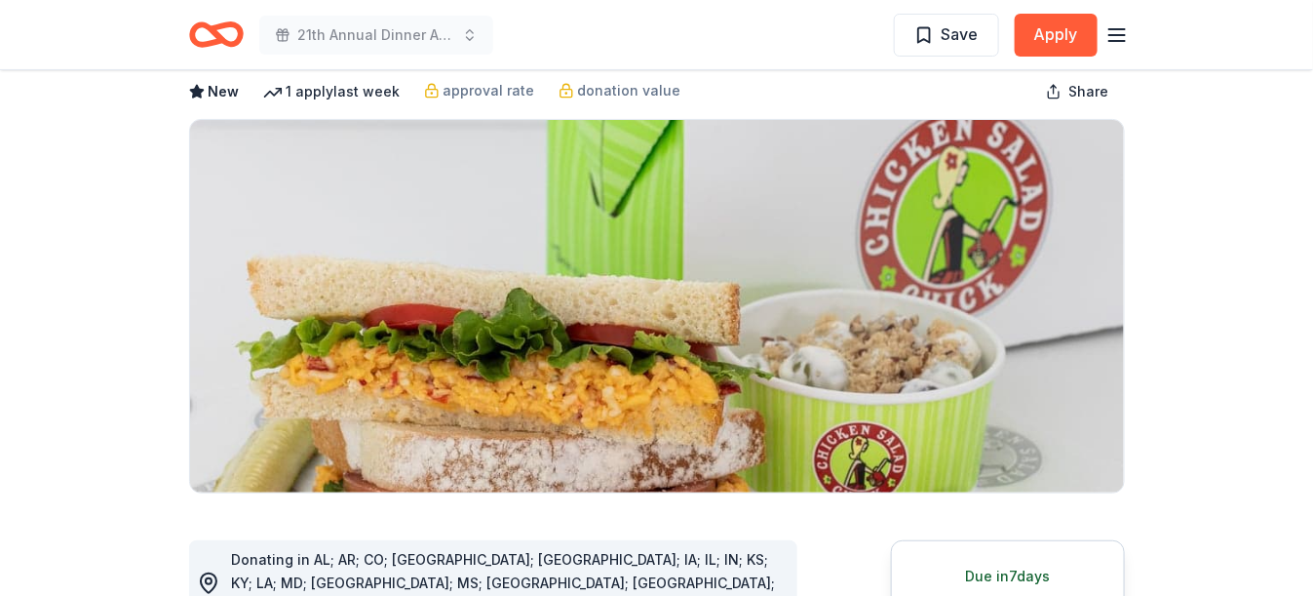
scroll to position [0, 0]
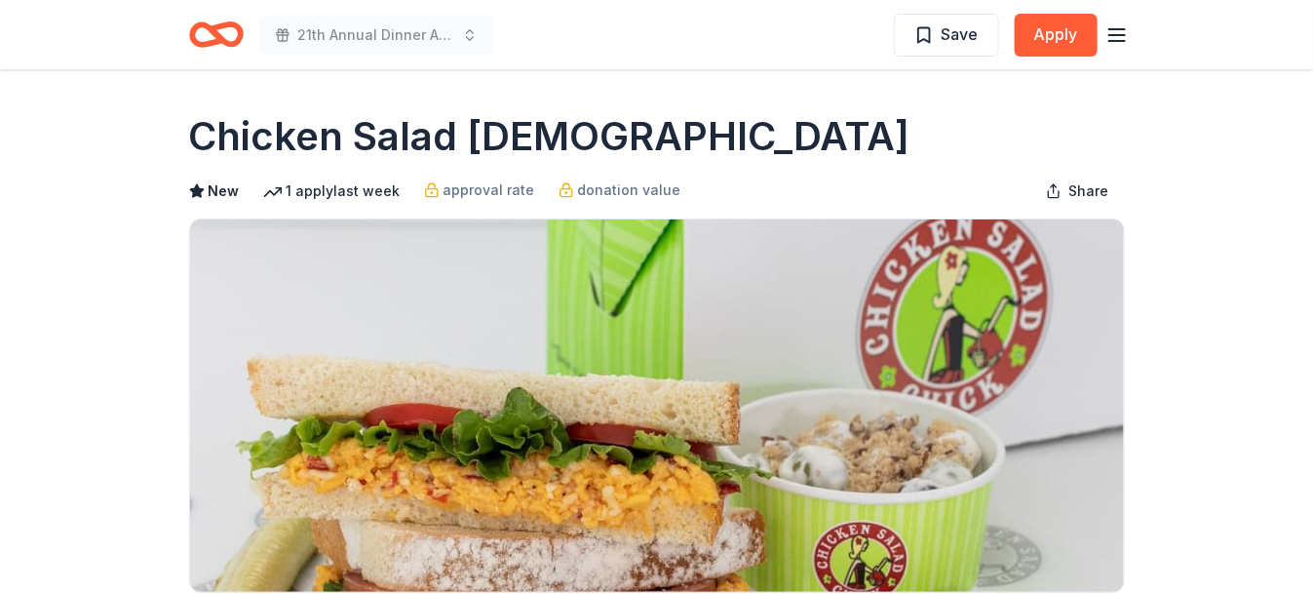
click at [1114, 30] on icon "button" at bounding box center [1117, 34] width 23 height 23
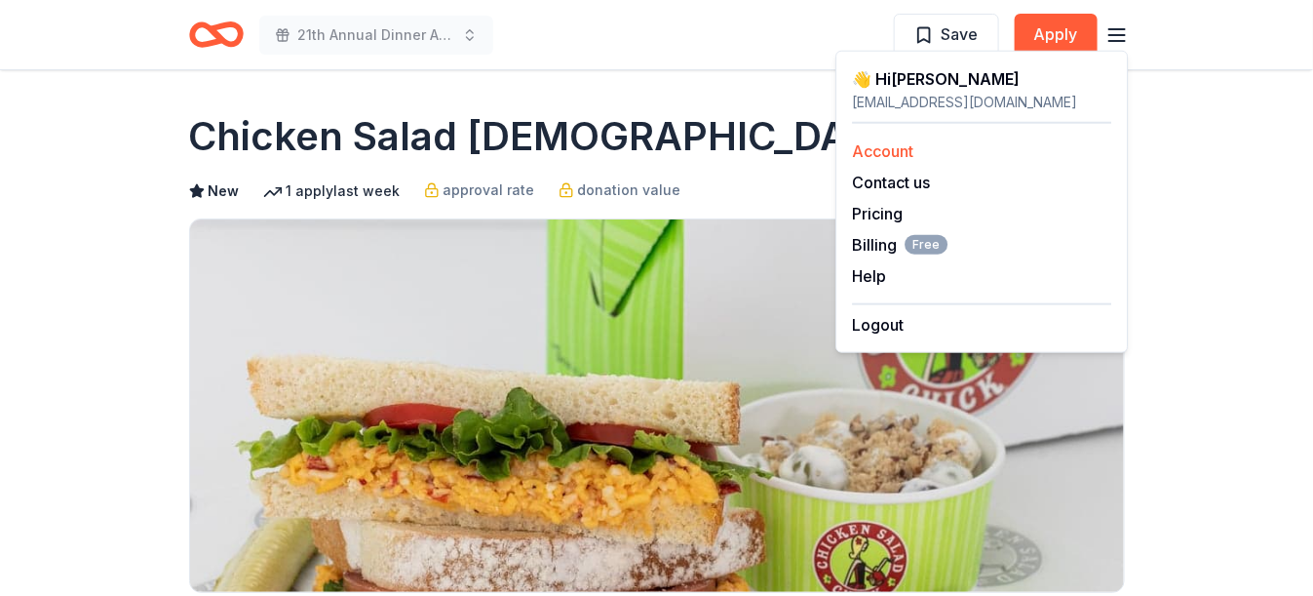
click at [889, 150] on link "Account" at bounding box center [882, 150] width 61 height 19
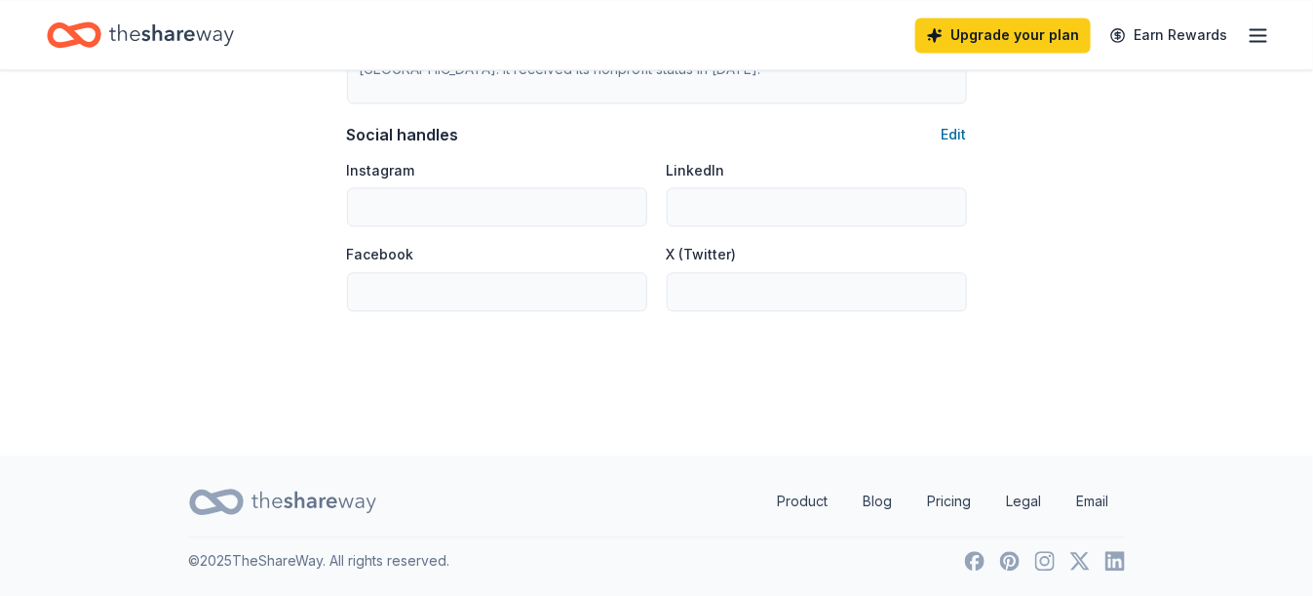
scroll to position [675, 0]
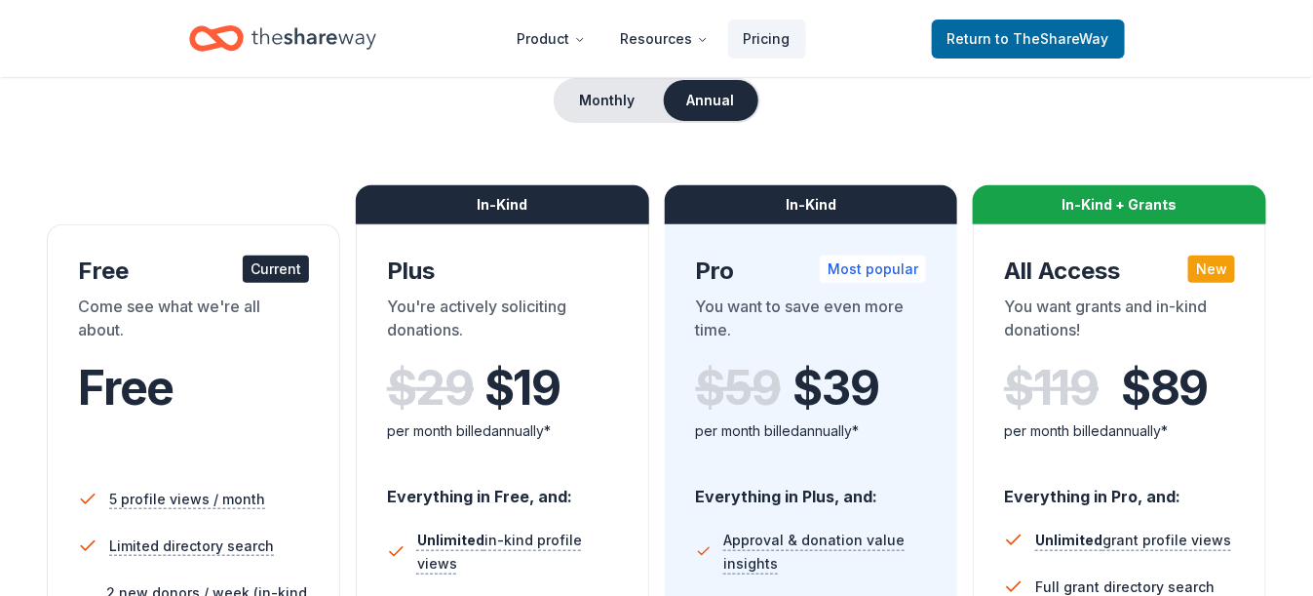
scroll to position [195, 0]
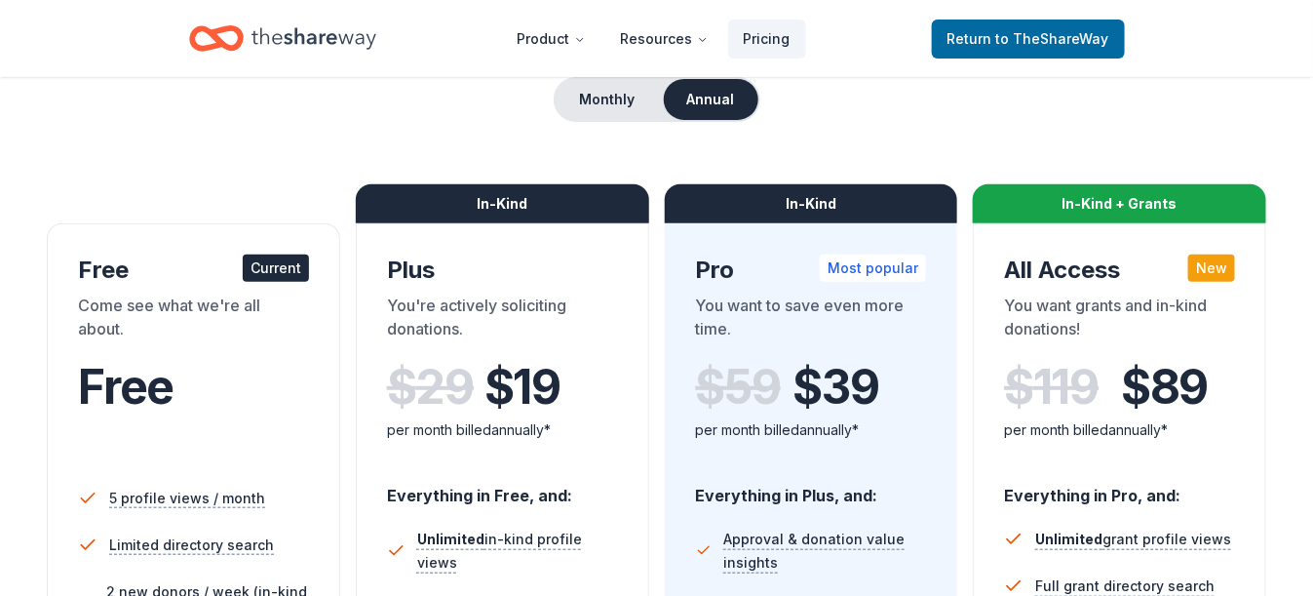
drag, startPoint x: 218, startPoint y: 373, endPoint x: 192, endPoint y: 322, distance: 58.0
click at [218, 372] on div "Free" at bounding box center [193, 387] width 231 height 55
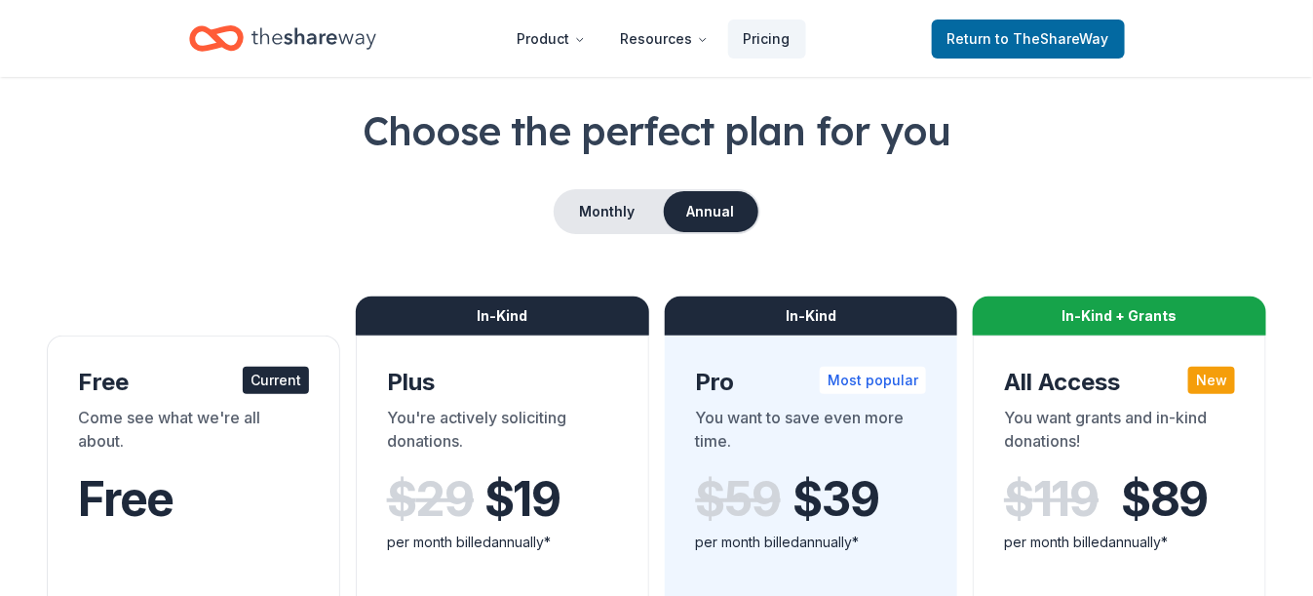
scroll to position [0, 0]
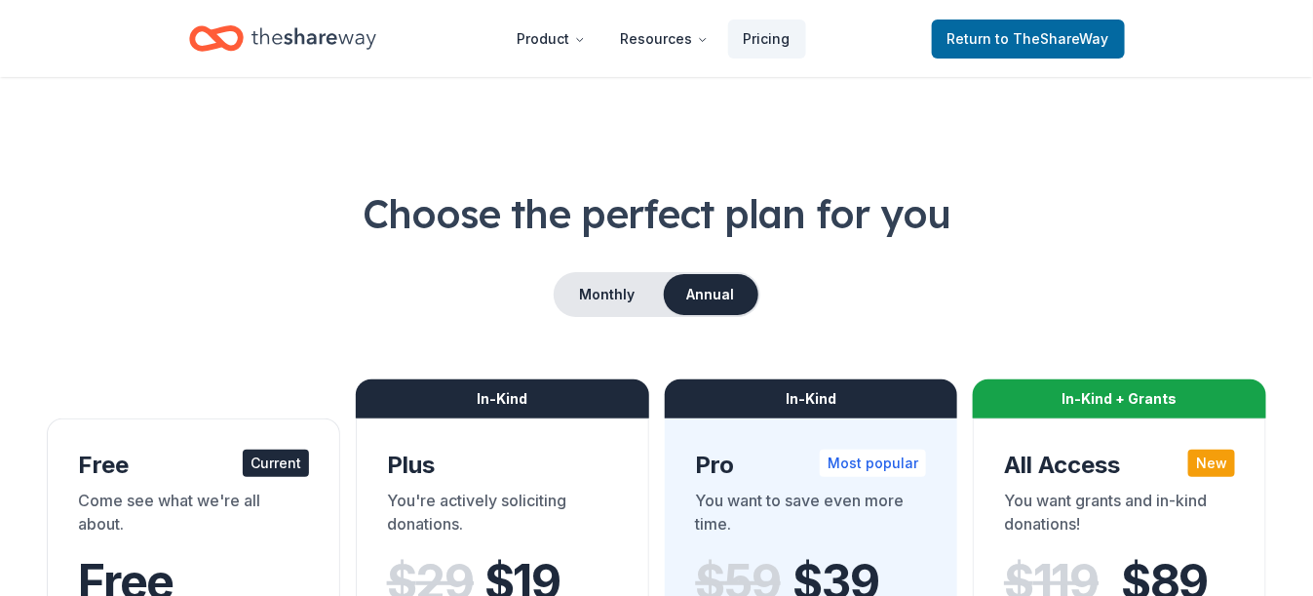
click at [326, 208] on h1 "Choose the perfect plan for you" at bounding box center [657, 213] width 1220 height 55
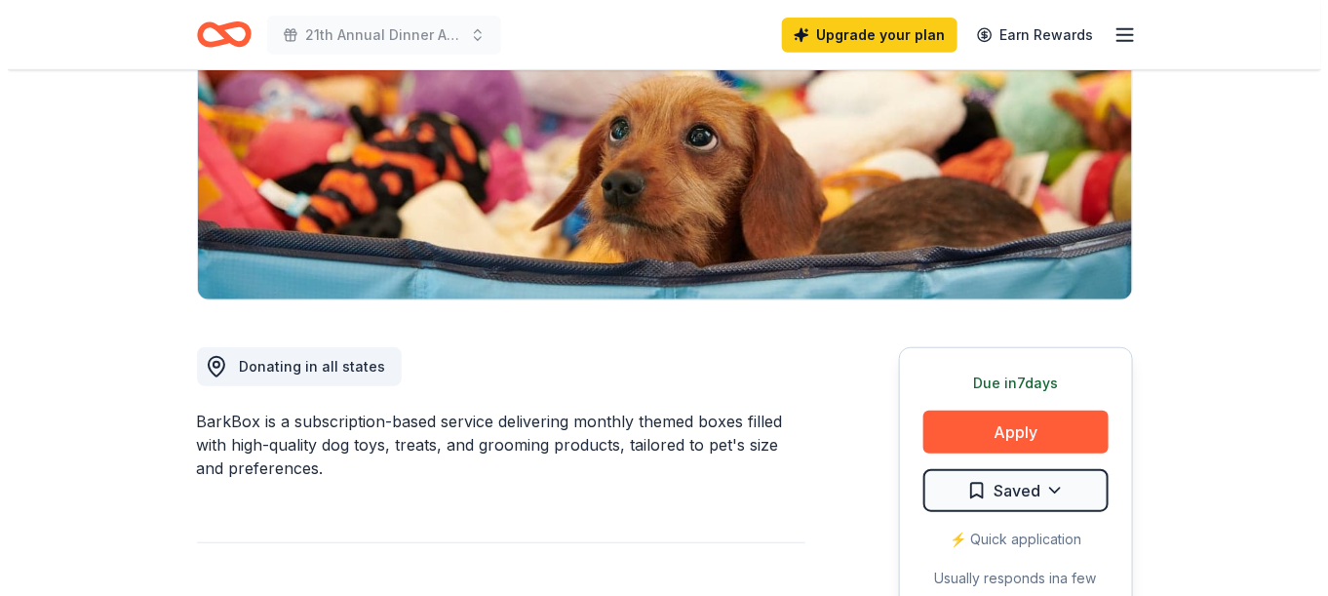
scroll to position [390, 0]
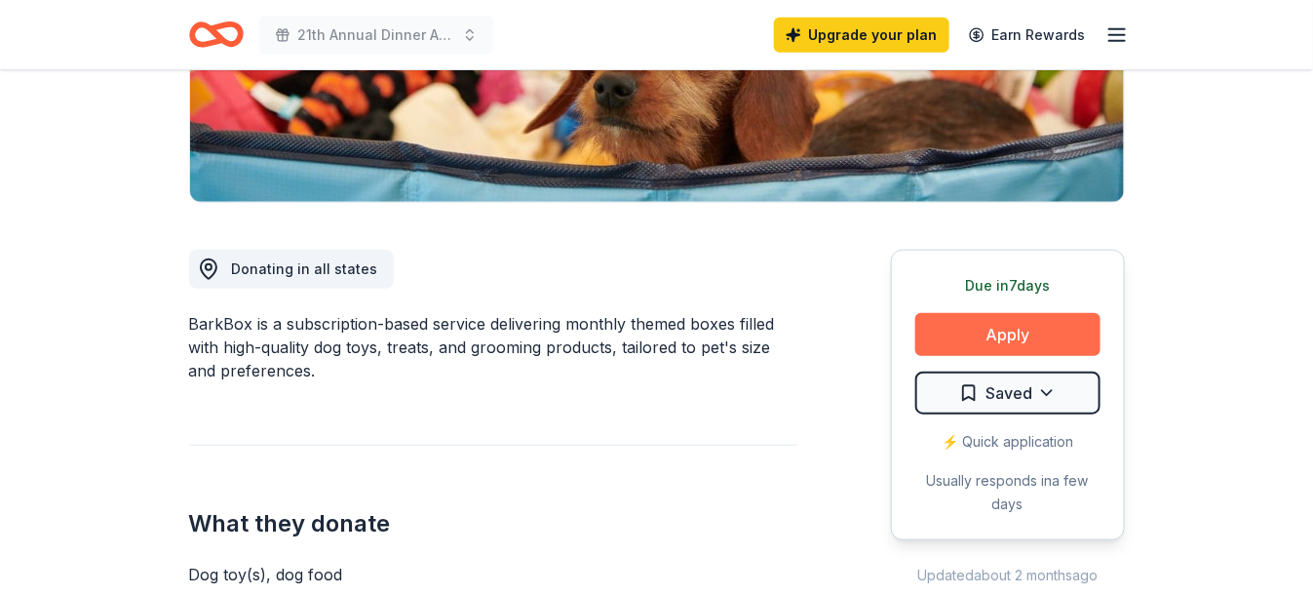
click at [960, 337] on button "Apply" at bounding box center [1007, 334] width 185 height 43
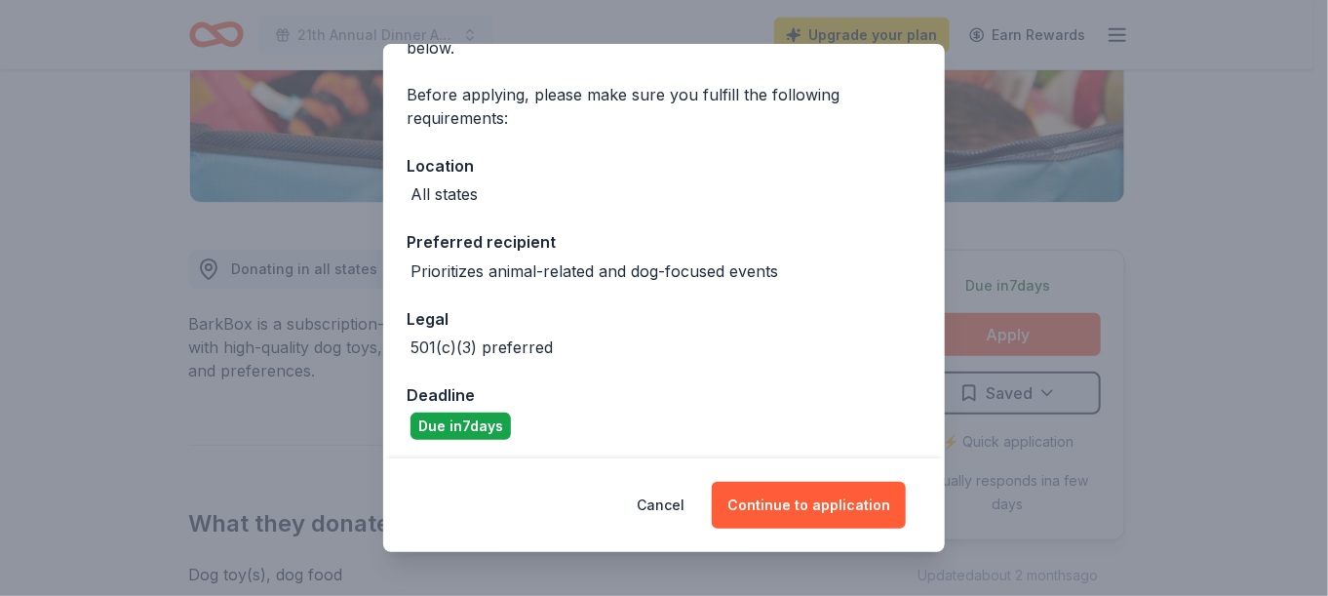
scroll to position [129, 0]
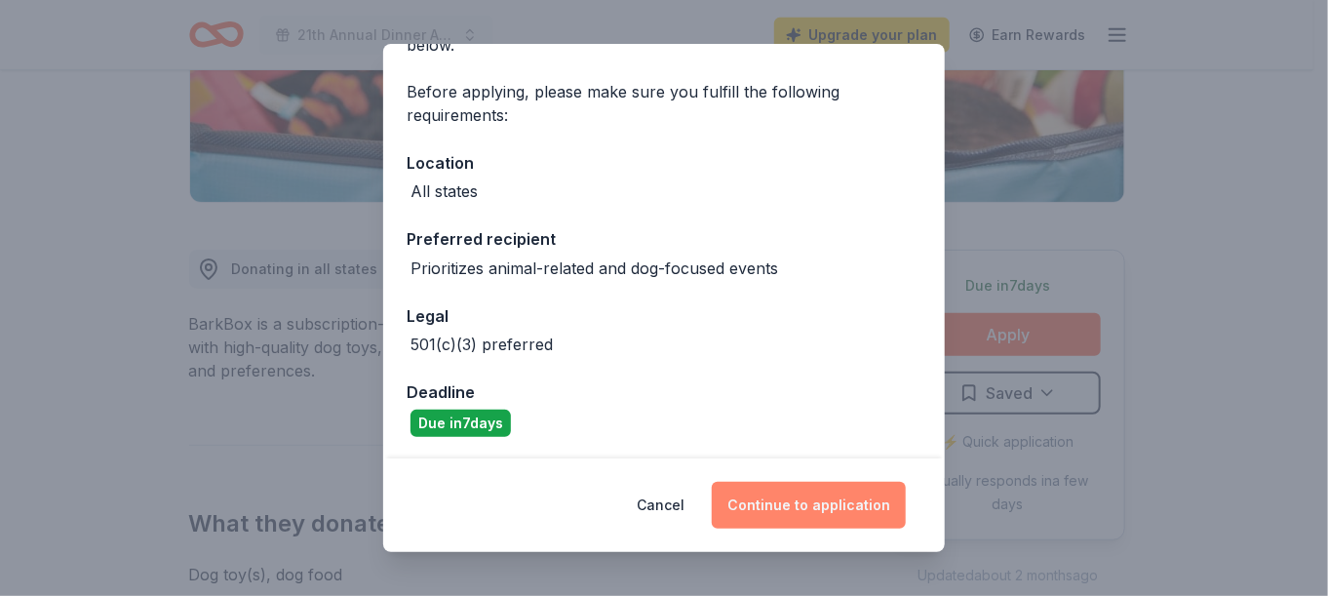
click at [823, 505] on button "Continue to application" at bounding box center [809, 505] width 194 height 47
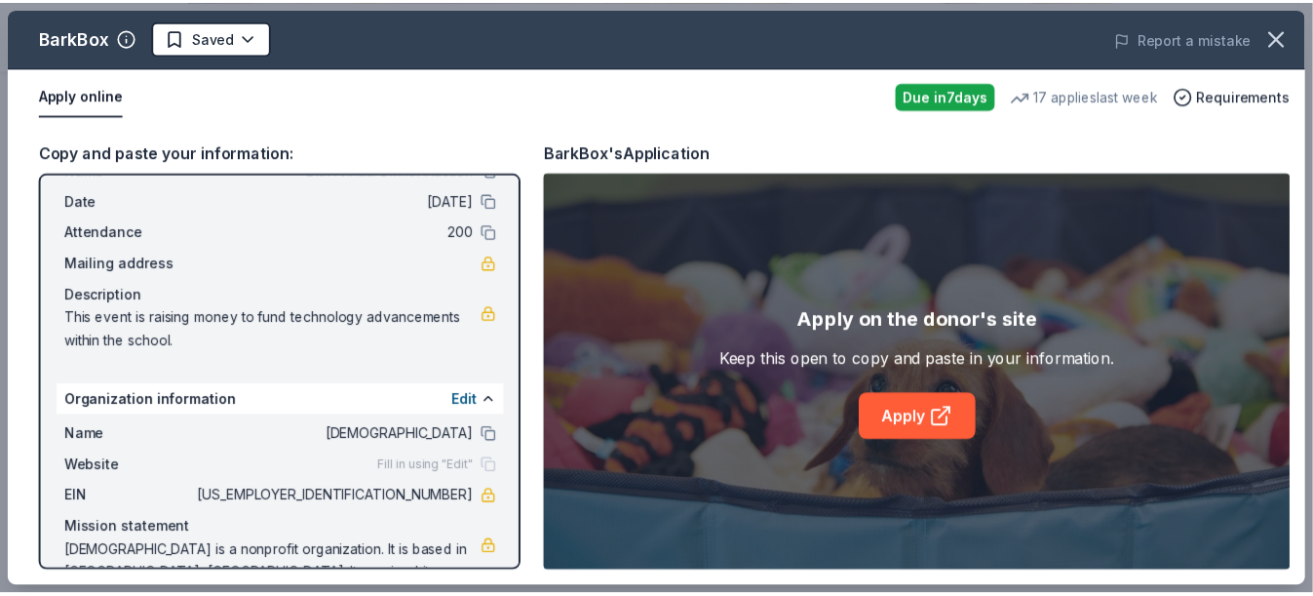
scroll to position [109, 0]
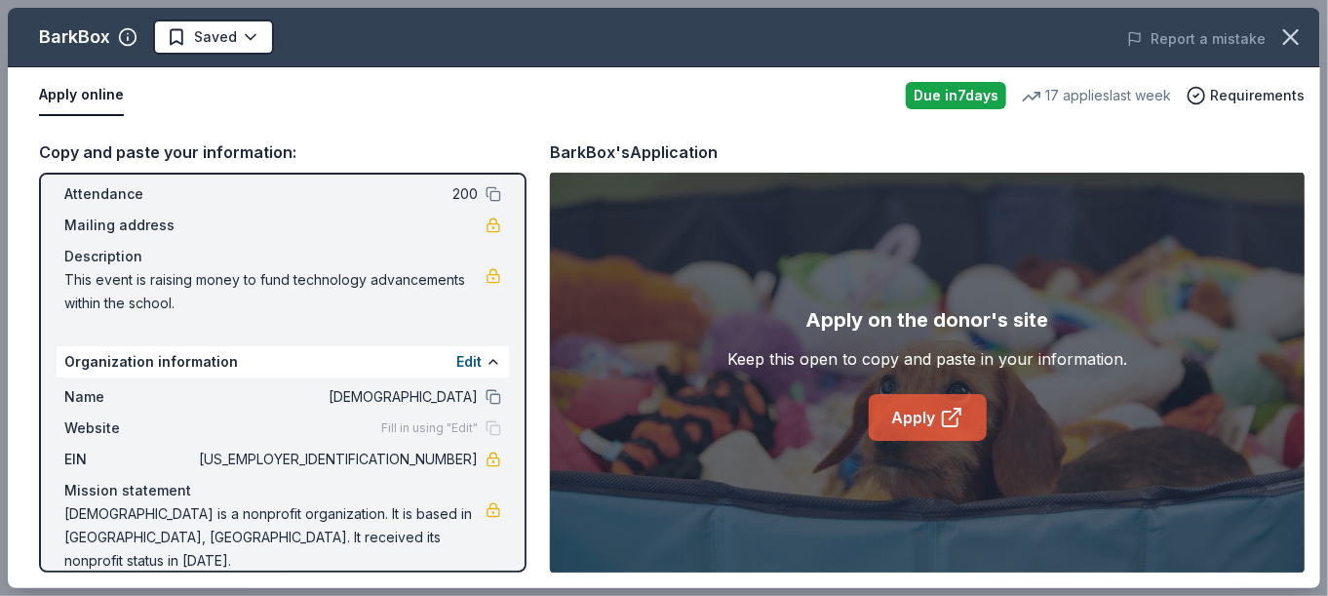
click at [905, 408] on link "Apply" at bounding box center [928, 417] width 118 height 47
click at [1286, 47] on icon "button" at bounding box center [1290, 36] width 27 height 27
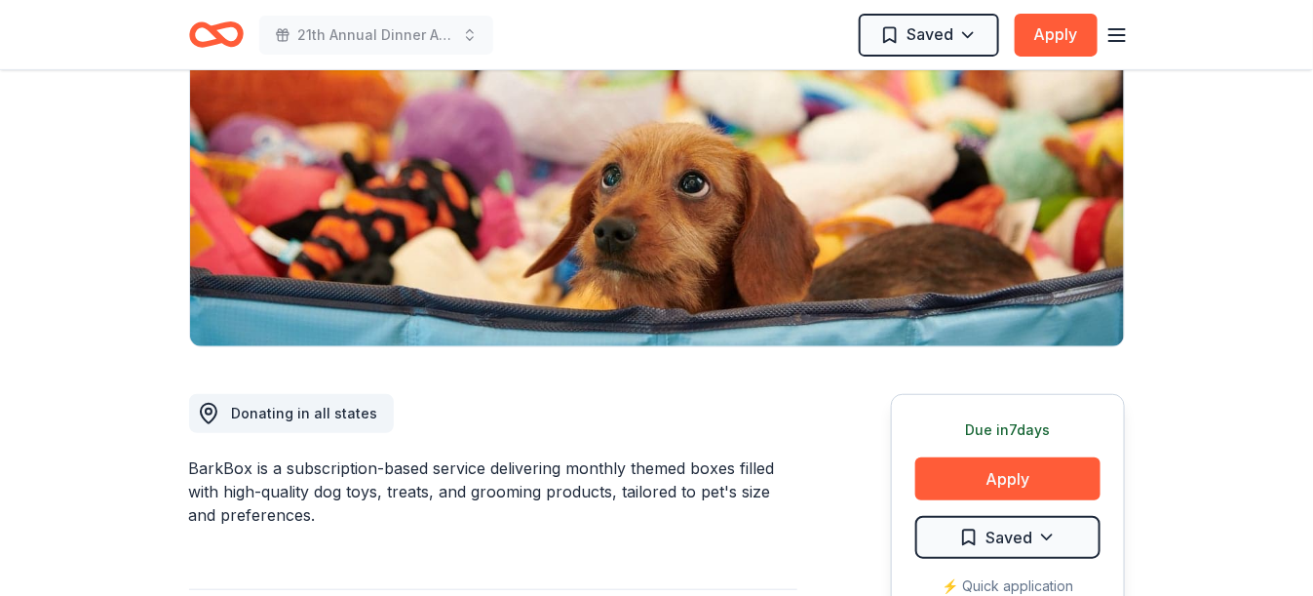
scroll to position [0, 0]
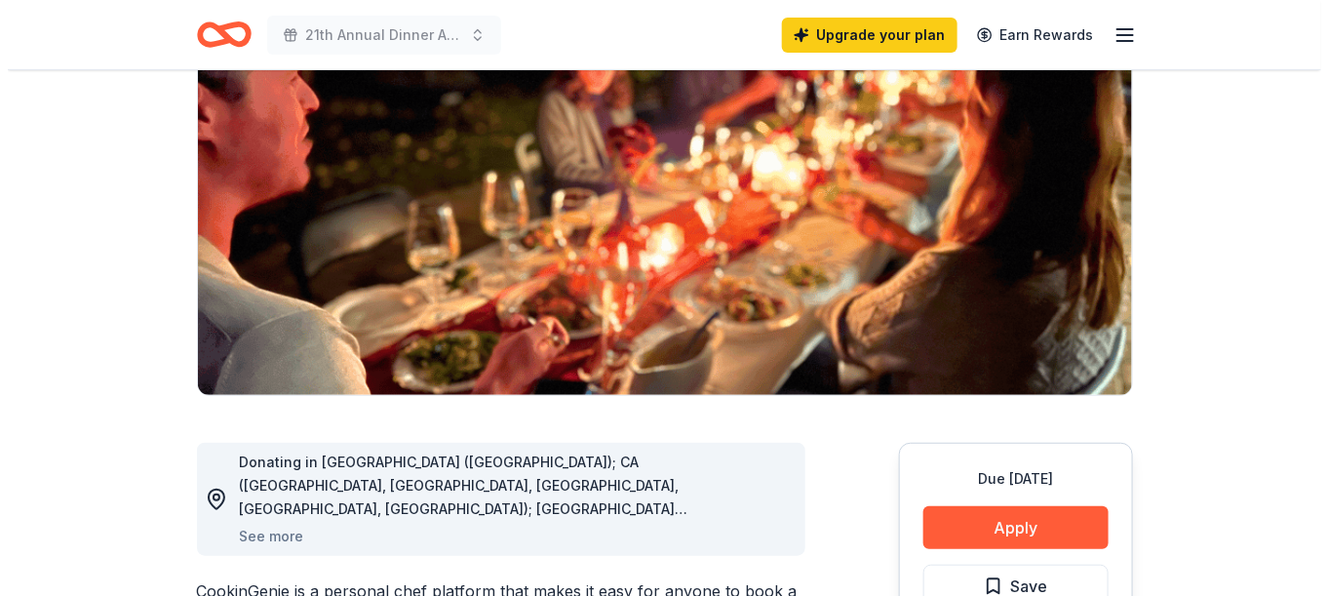
scroll to position [292, 0]
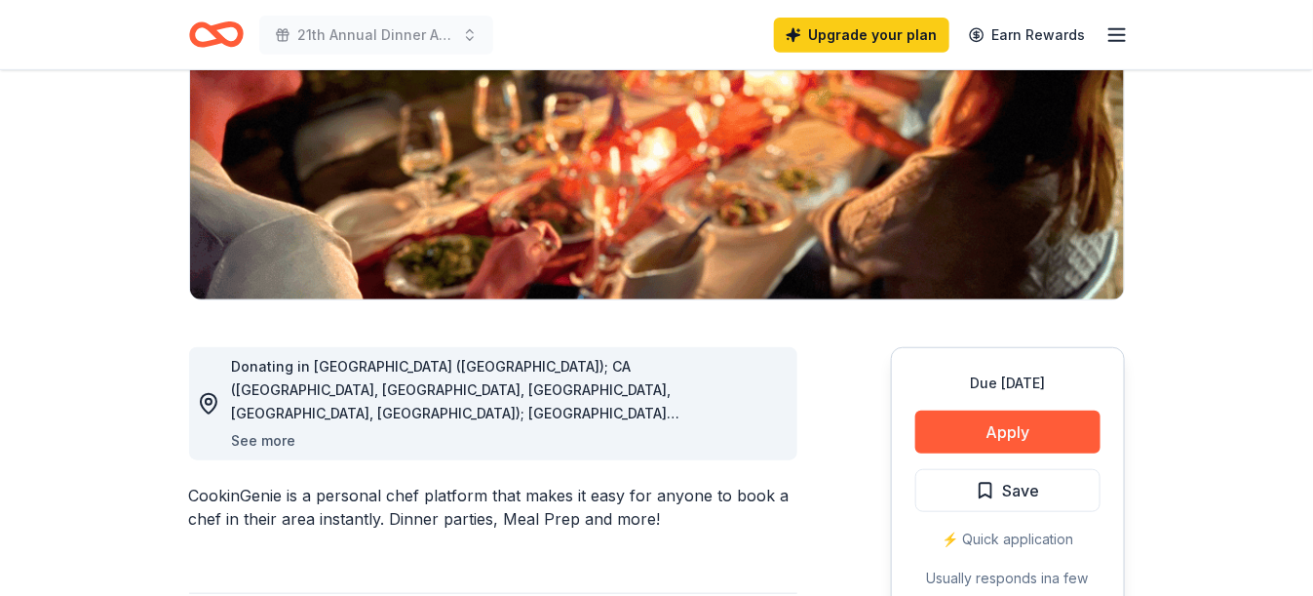
click at [268, 435] on button "See more" at bounding box center [264, 440] width 64 height 23
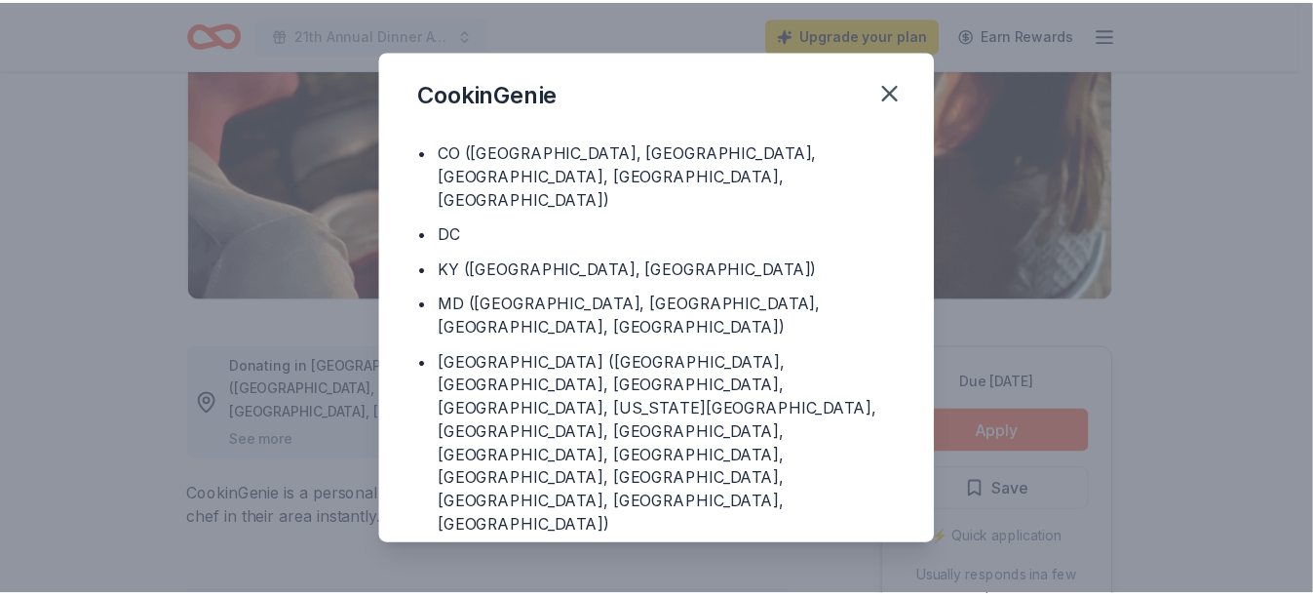
scroll to position [0, 0]
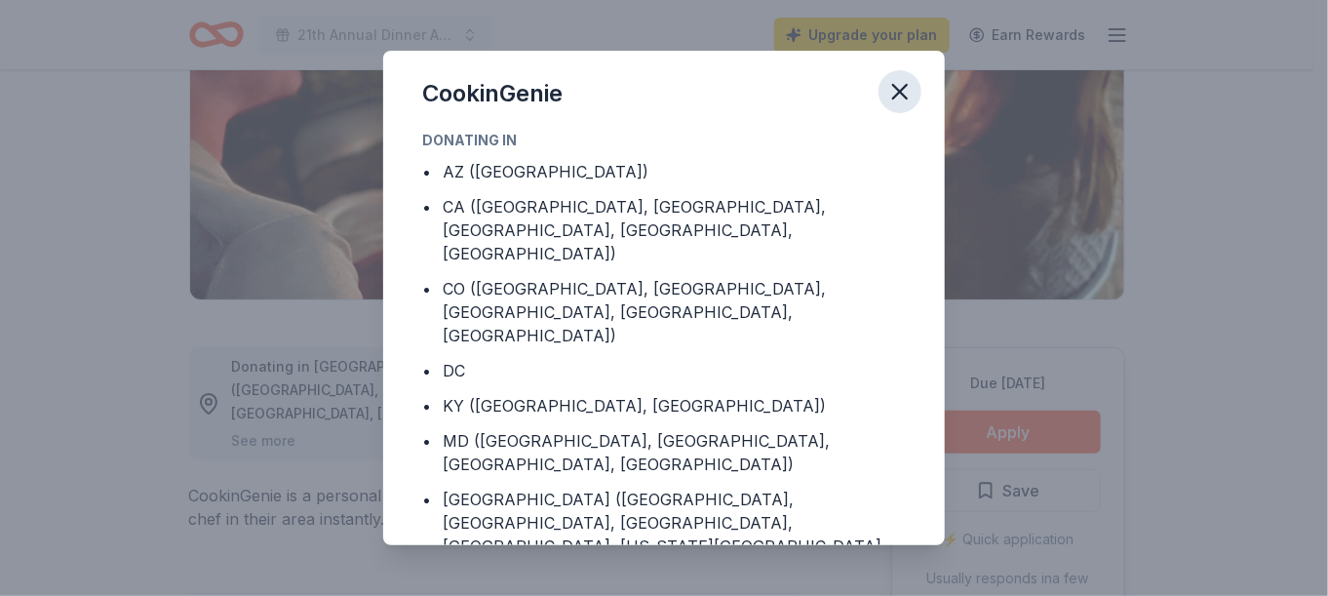
click at [897, 90] on icon "button" at bounding box center [900, 92] width 14 height 14
